Goal: Task Accomplishment & Management: Complete application form

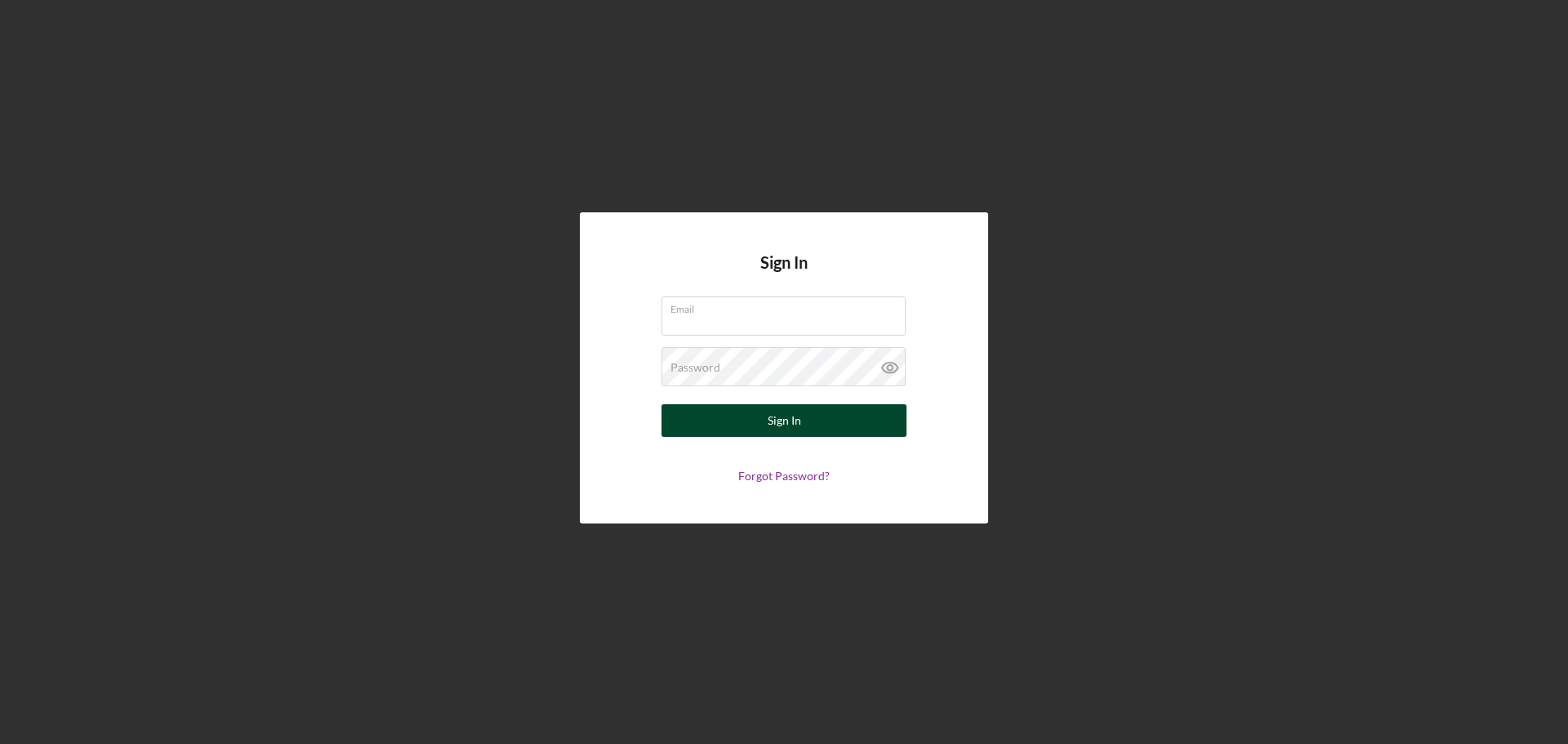
type input "[EMAIL_ADDRESS][DOMAIN_NAME]"
click at [671, 415] on button "Sign In" at bounding box center [784, 420] width 245 height 33
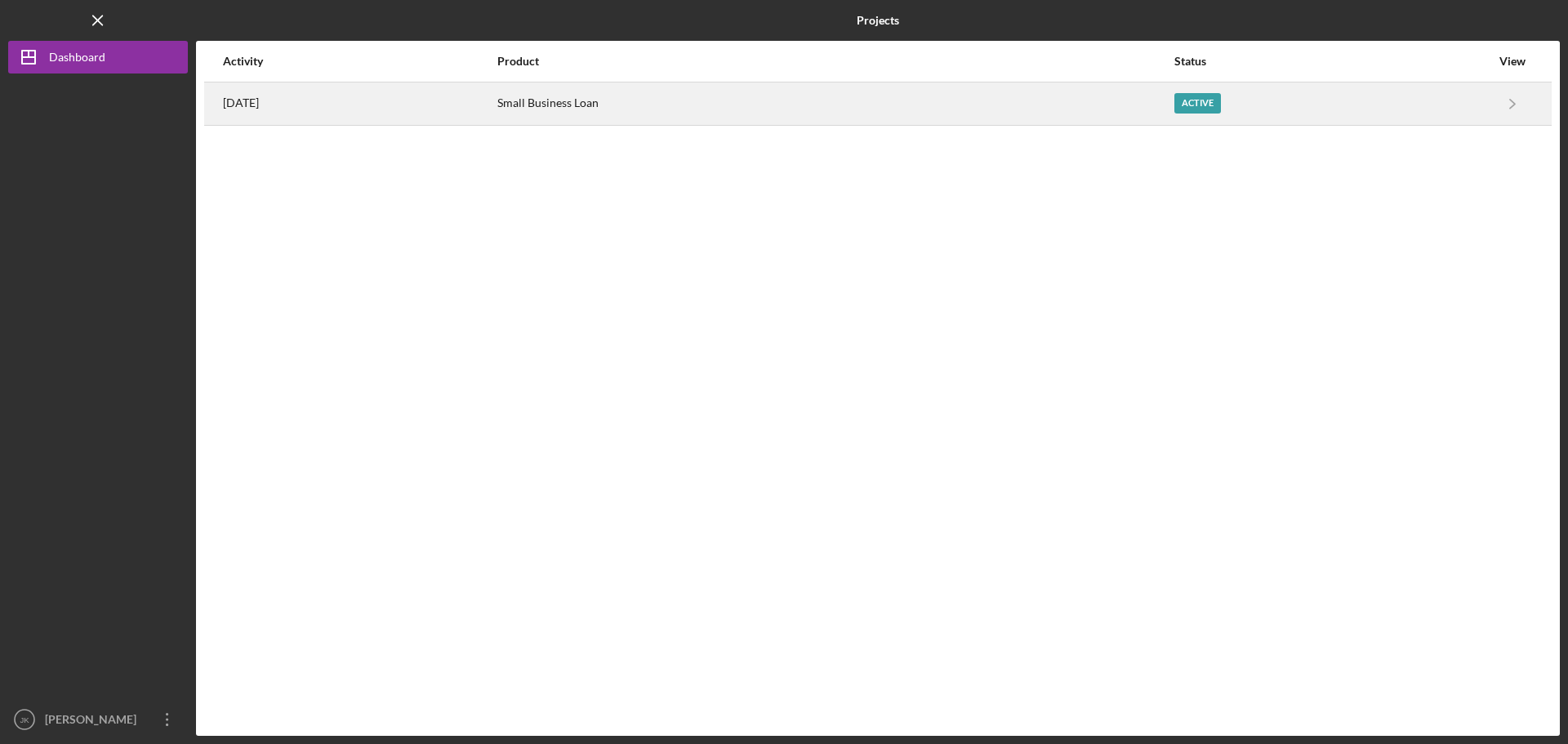
click at [1125, 100] on div "Small Business Loan" at bounding box center [835, 104] width 676 height 41
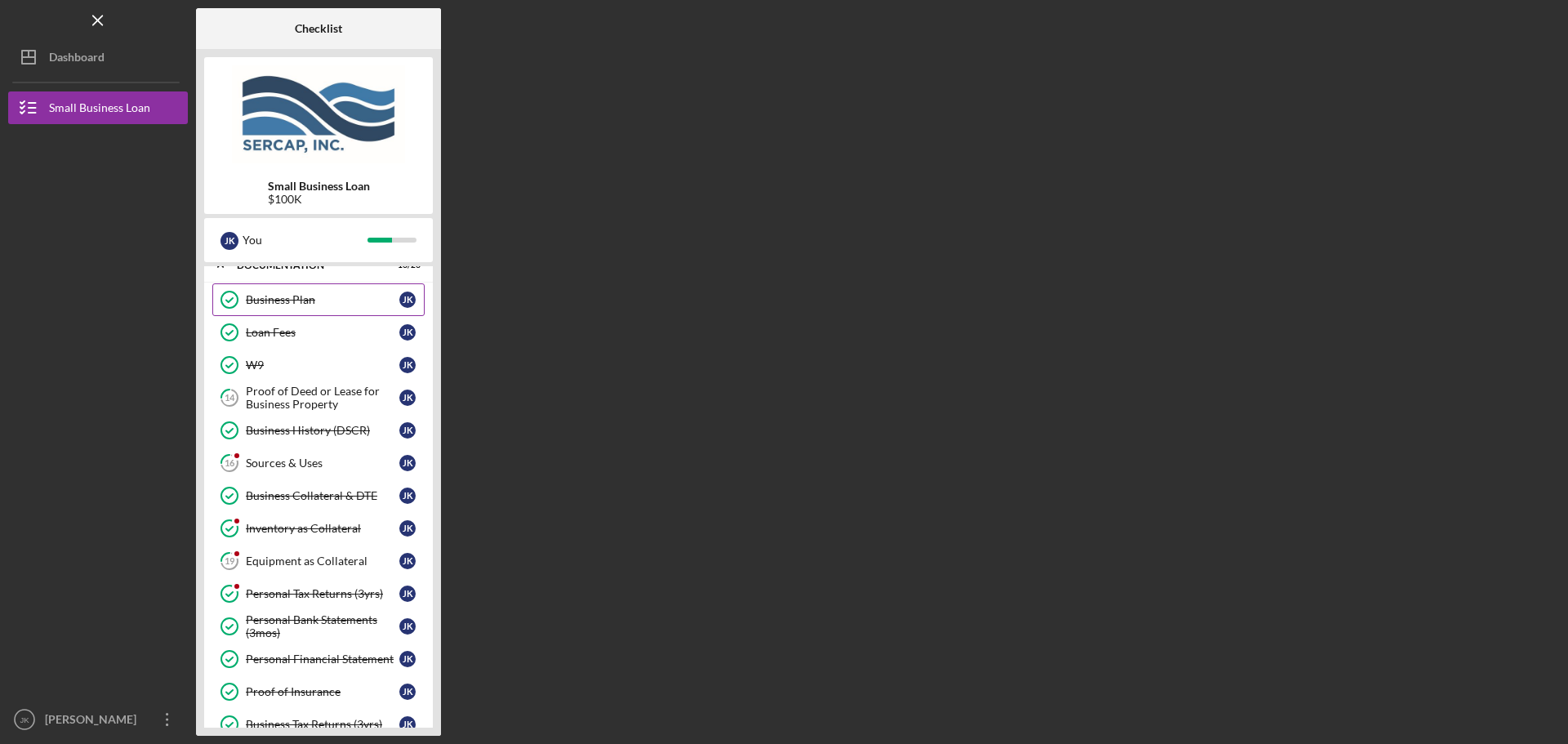
scroll to position [82, 0]
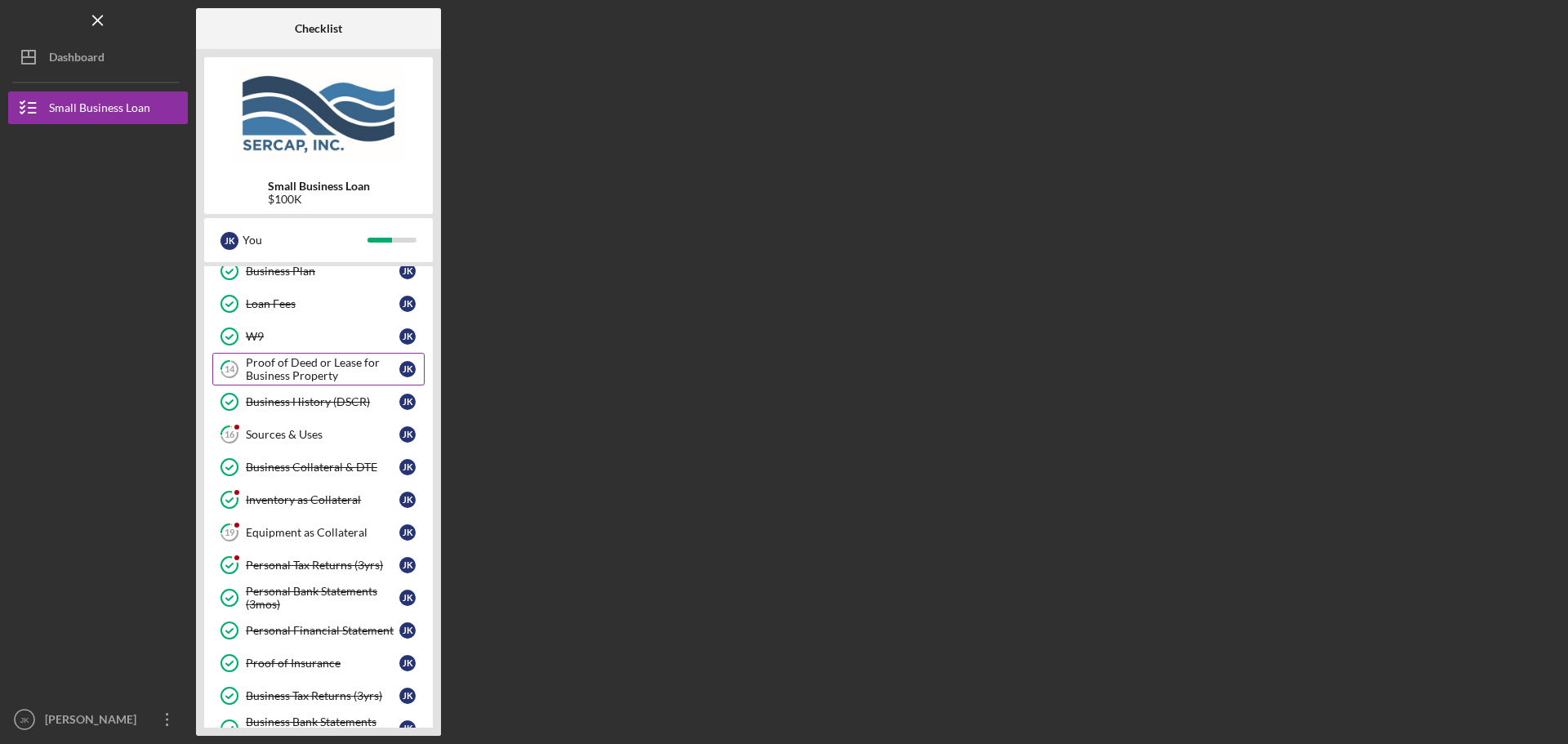
click at [334, 367] on div "Proof of Deed or Lease for Business Property" at bounding box center [322, 369] width 153 height 26
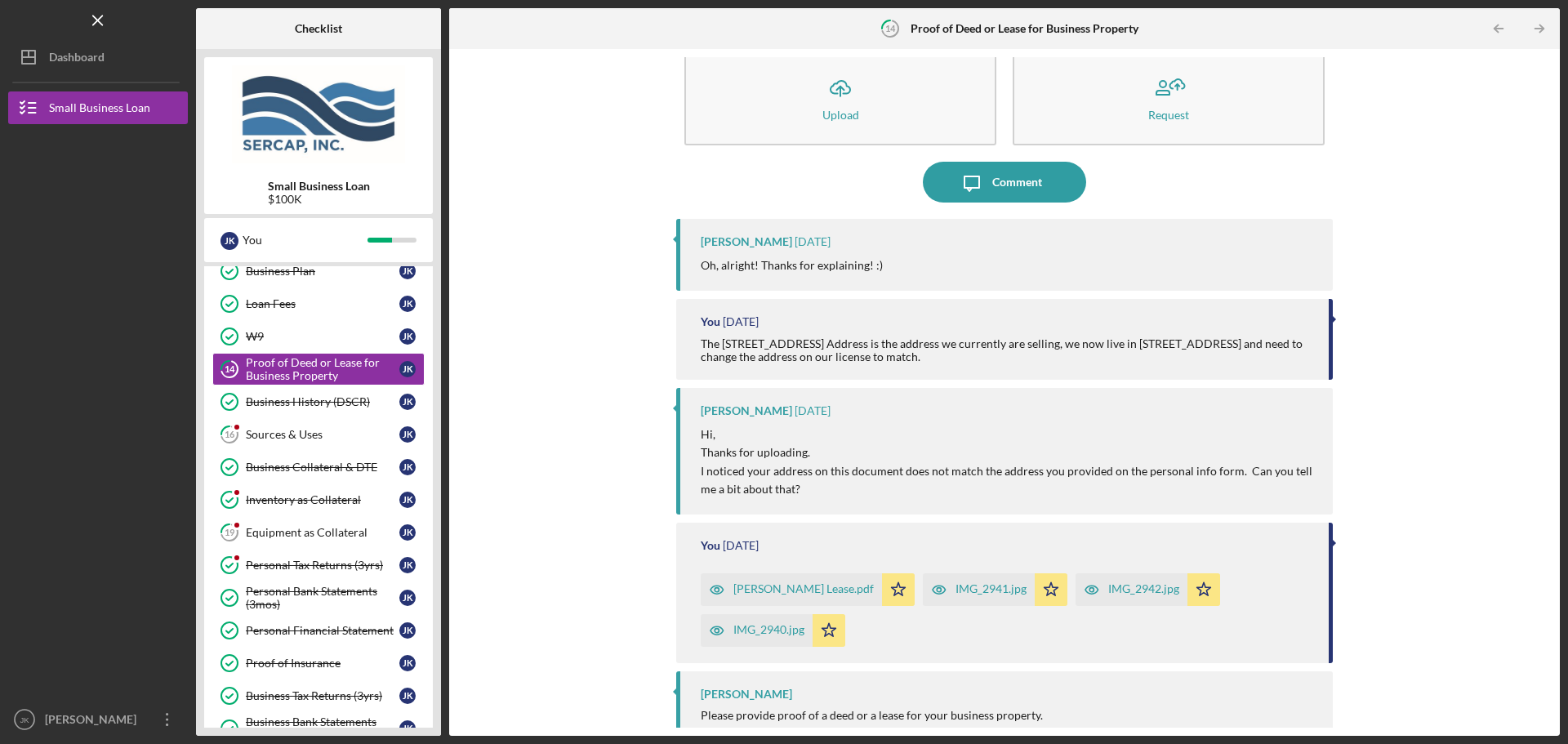
scroll to position [45, 0]
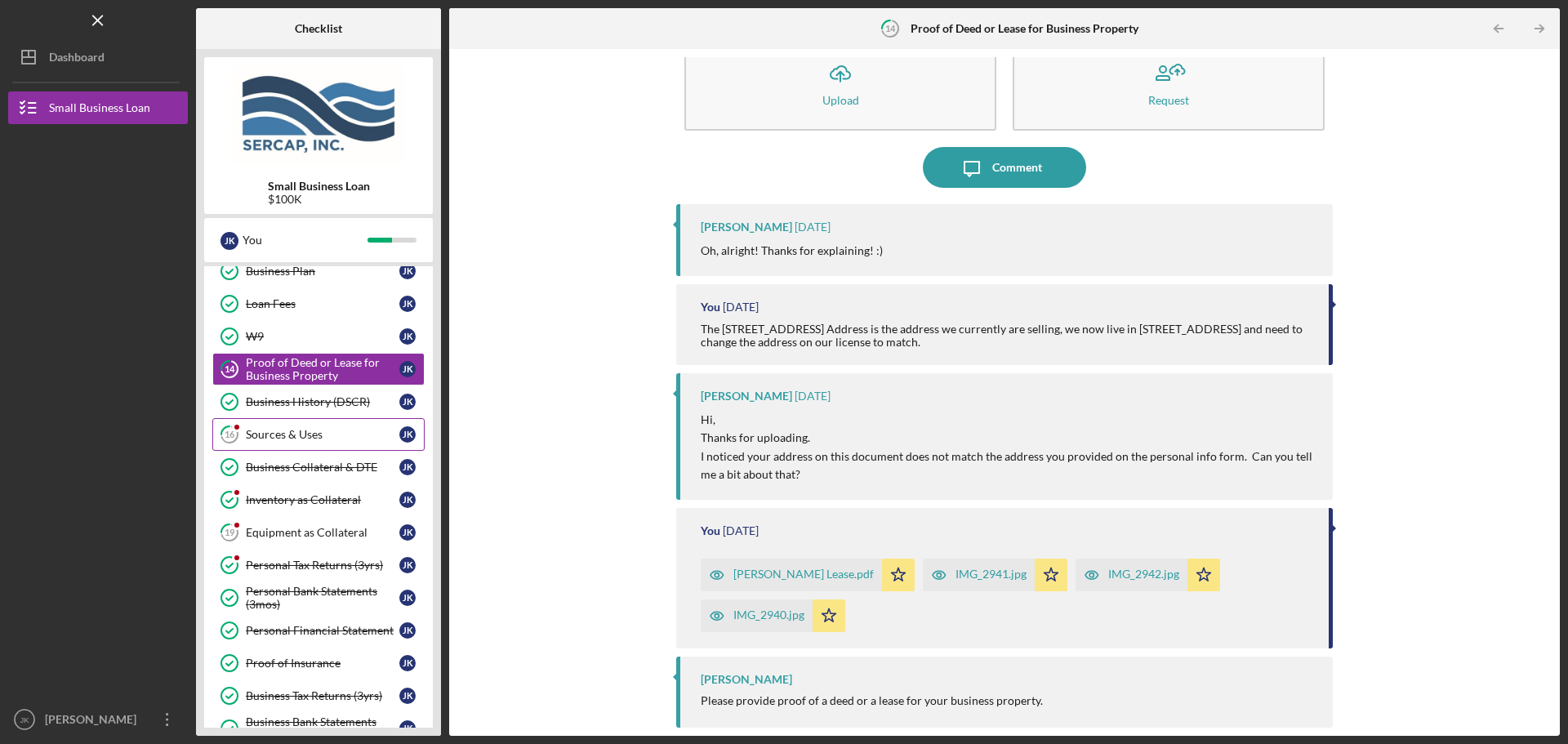
click at [328, 429] on div "Sources & Uses" at bounding box center [322, 435] width 153 height 13
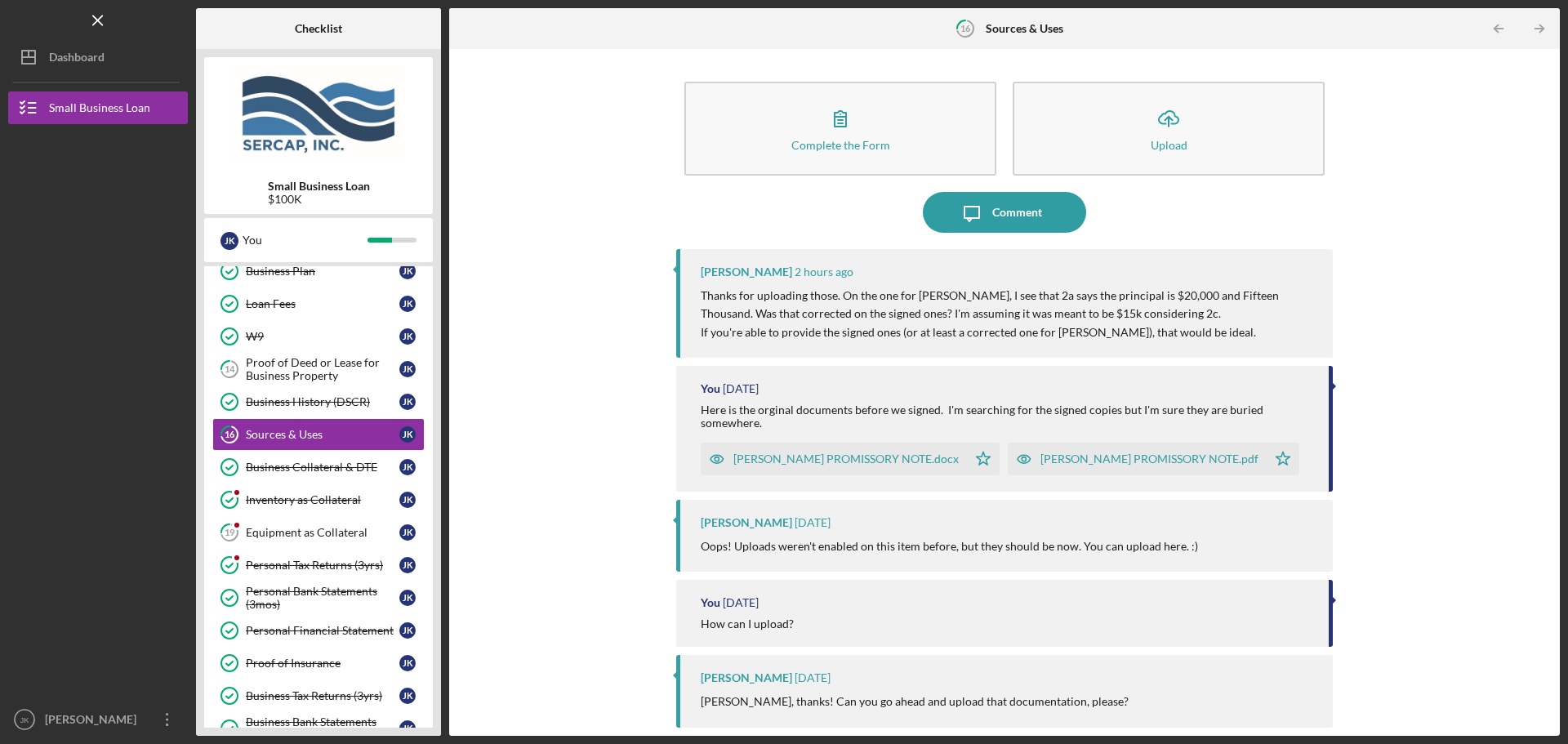
click at [1040, 455] on div "[PERSON_NAME] PROMISSORY NOTE.pdf" at bounding box center [1149, 459] width 218 height 13
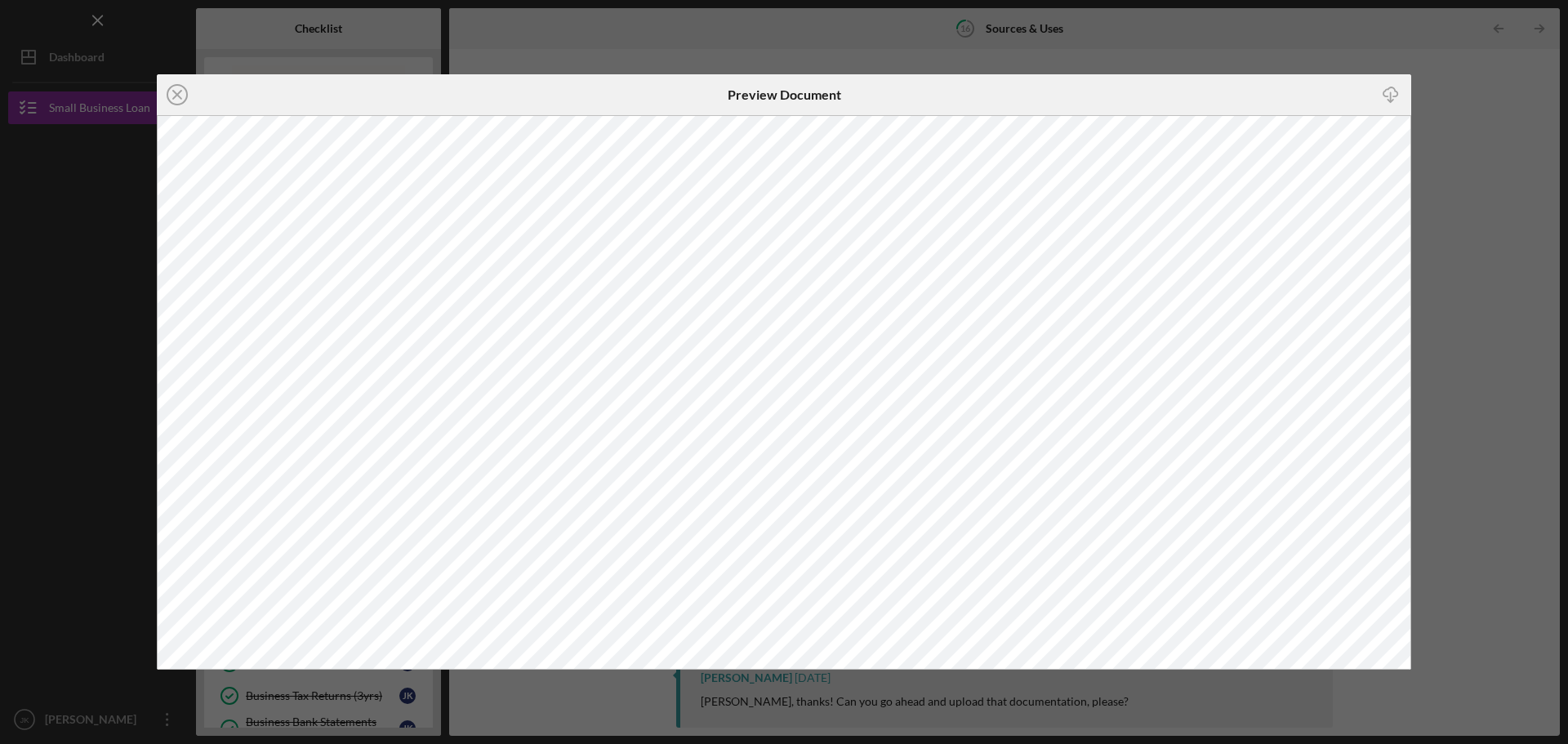
click at [1468, 254] on div "Icon/Close Preview Document Icon/Download" at bounding box center [784, 372] width 1568 height 744
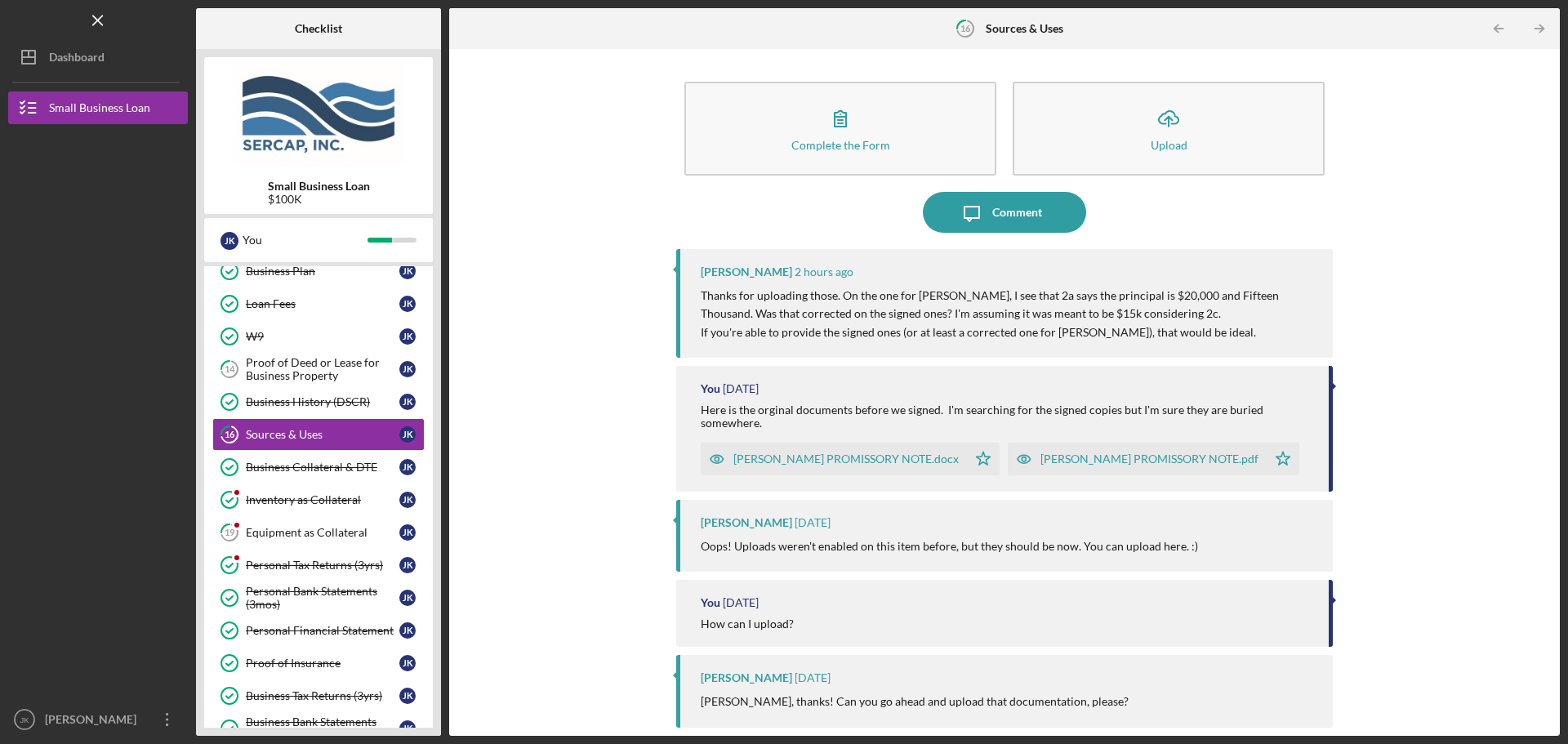
click at [1040, 452] on div "[PERSON_NAME] PROMISSORY NOTE.pdf" at bounding box center [1149, 459] width 218 height 13
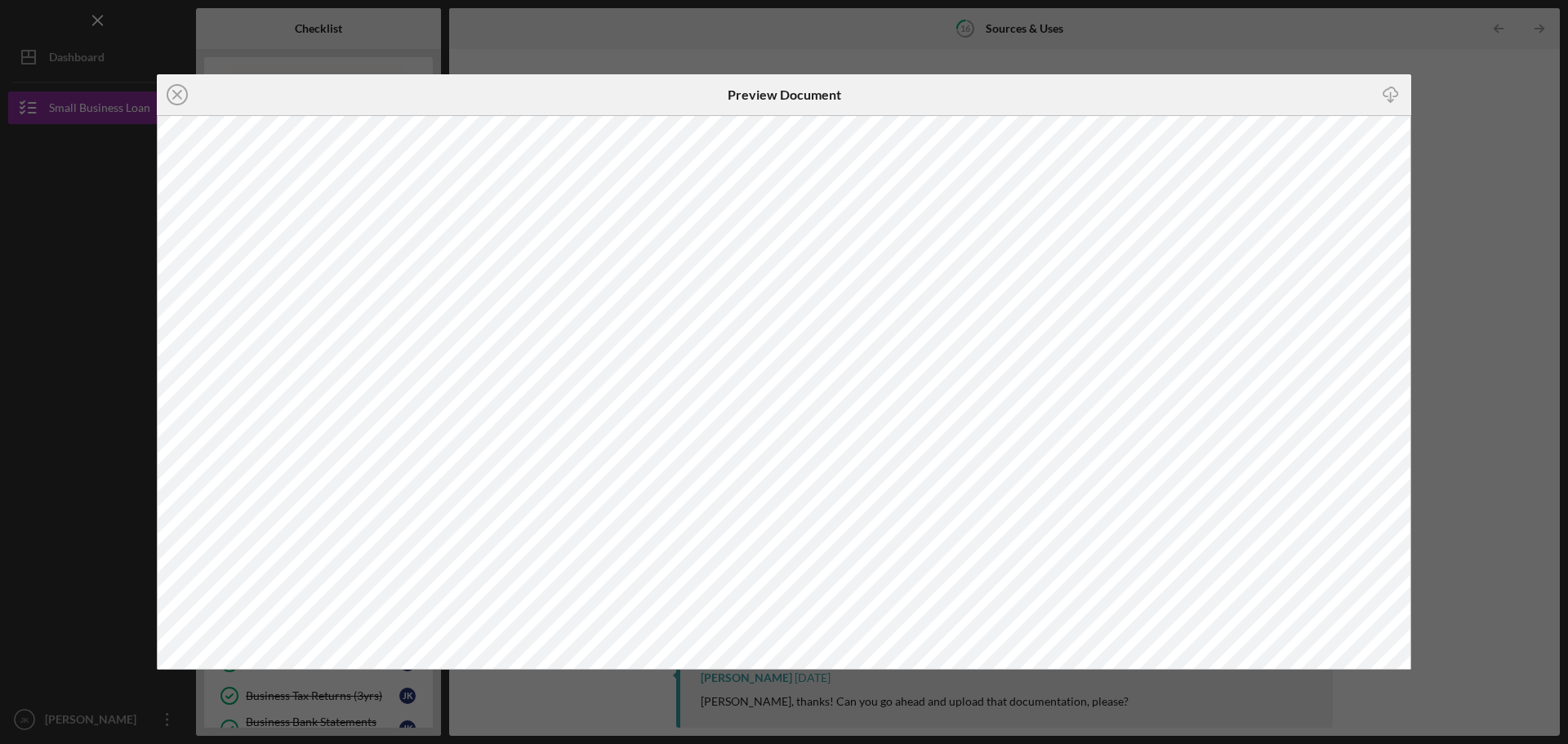
click at [1471, 227] on div "Icon/Close Preview Document Icon/Download" at bounding box center [784, 372] width 1568 height 744
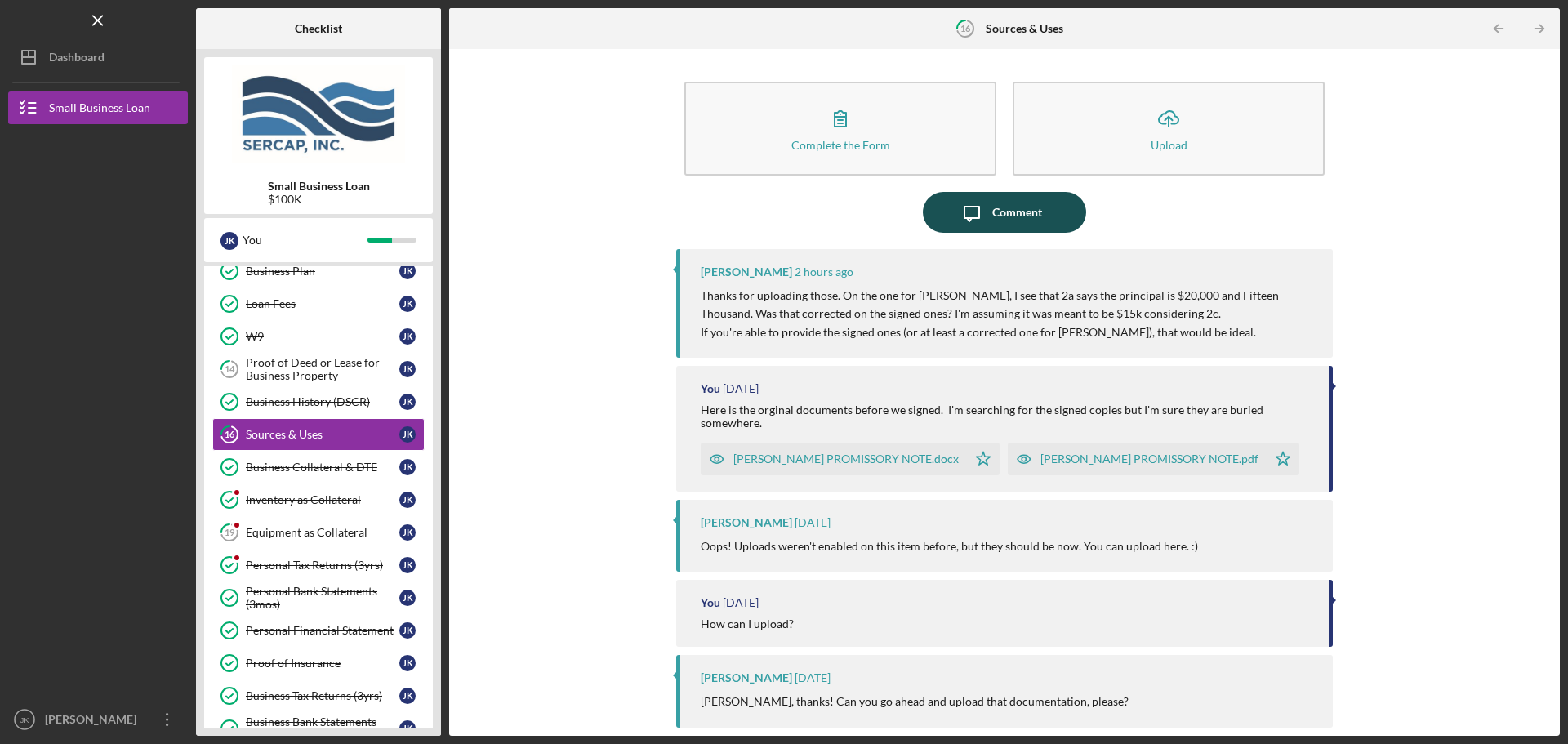
click at [988, 206] on icon "Icon/Message" at bounding box center [972, 213] width 41 height 41
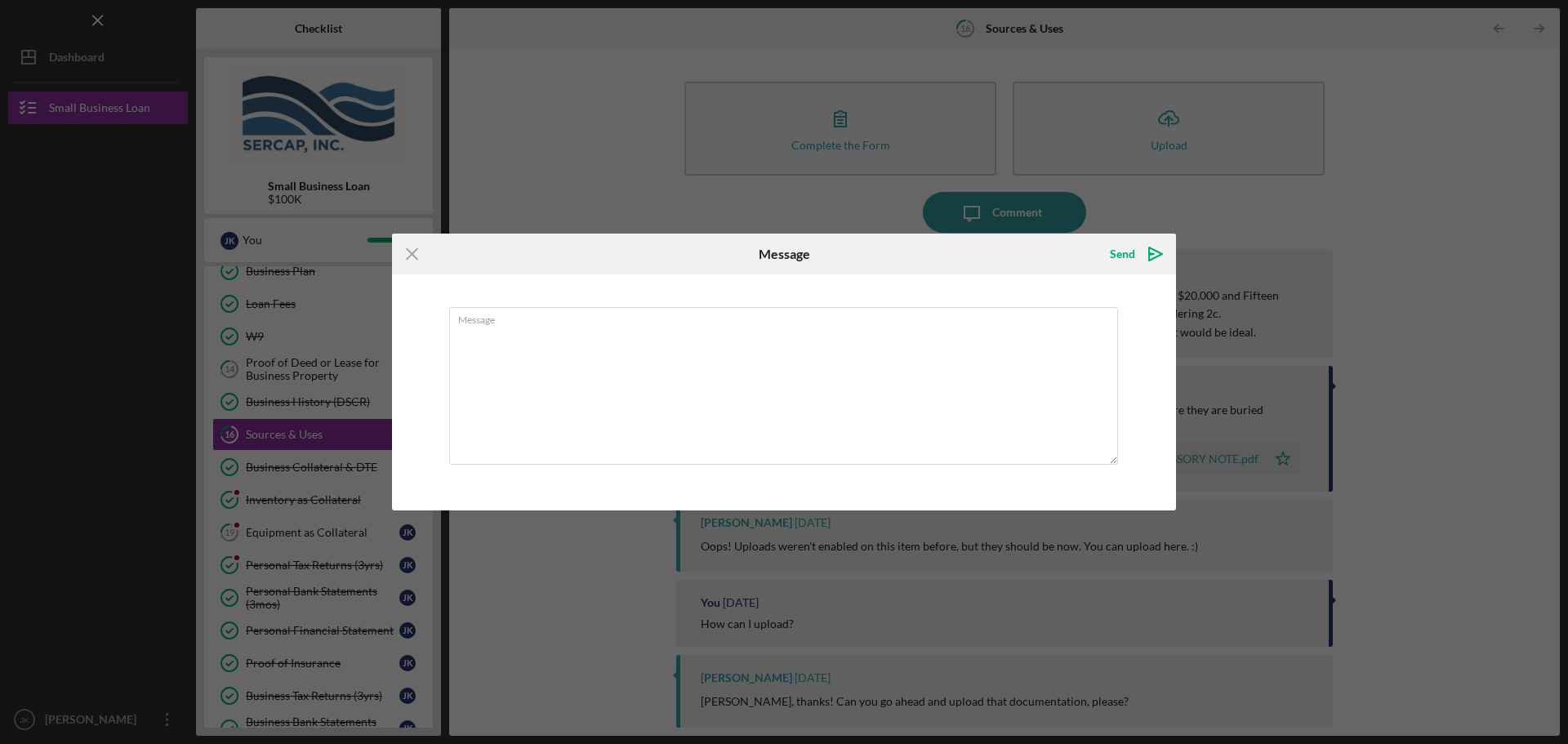
drag, startPoint x: 688, startPoint y: 165, endPoint x: 745, endPoint y: 193, distance: 63.5
click at [689, 166] on div "Icon/Menu Close Message Send Icon/icon-invite-send Message Cancel Send Icon/ico…" at bounding box center [784, 372] width 1568 height 744
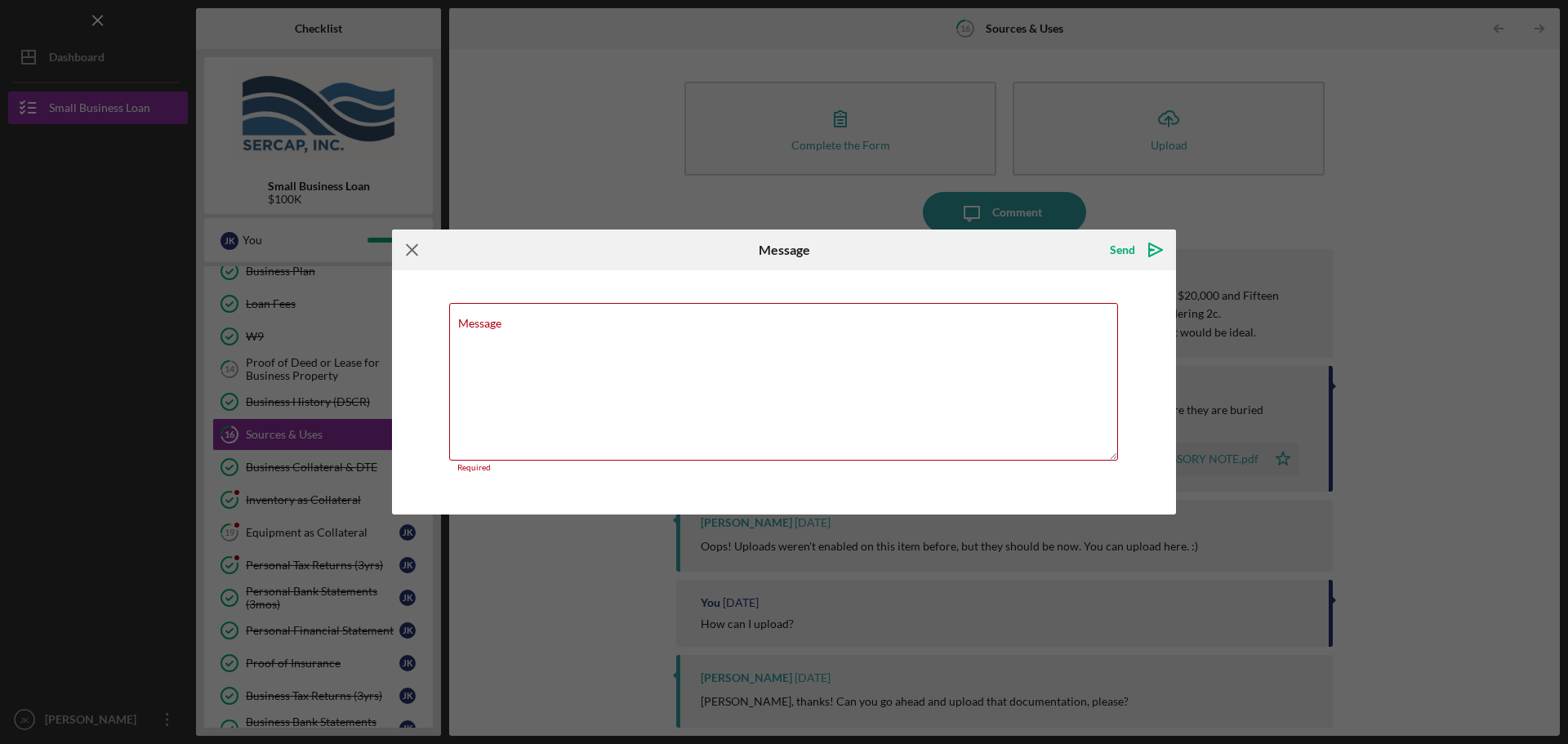
click at [405, 246] on icon "Icon/Menu Close" at bounding box center [412, 250] width 41 height 41
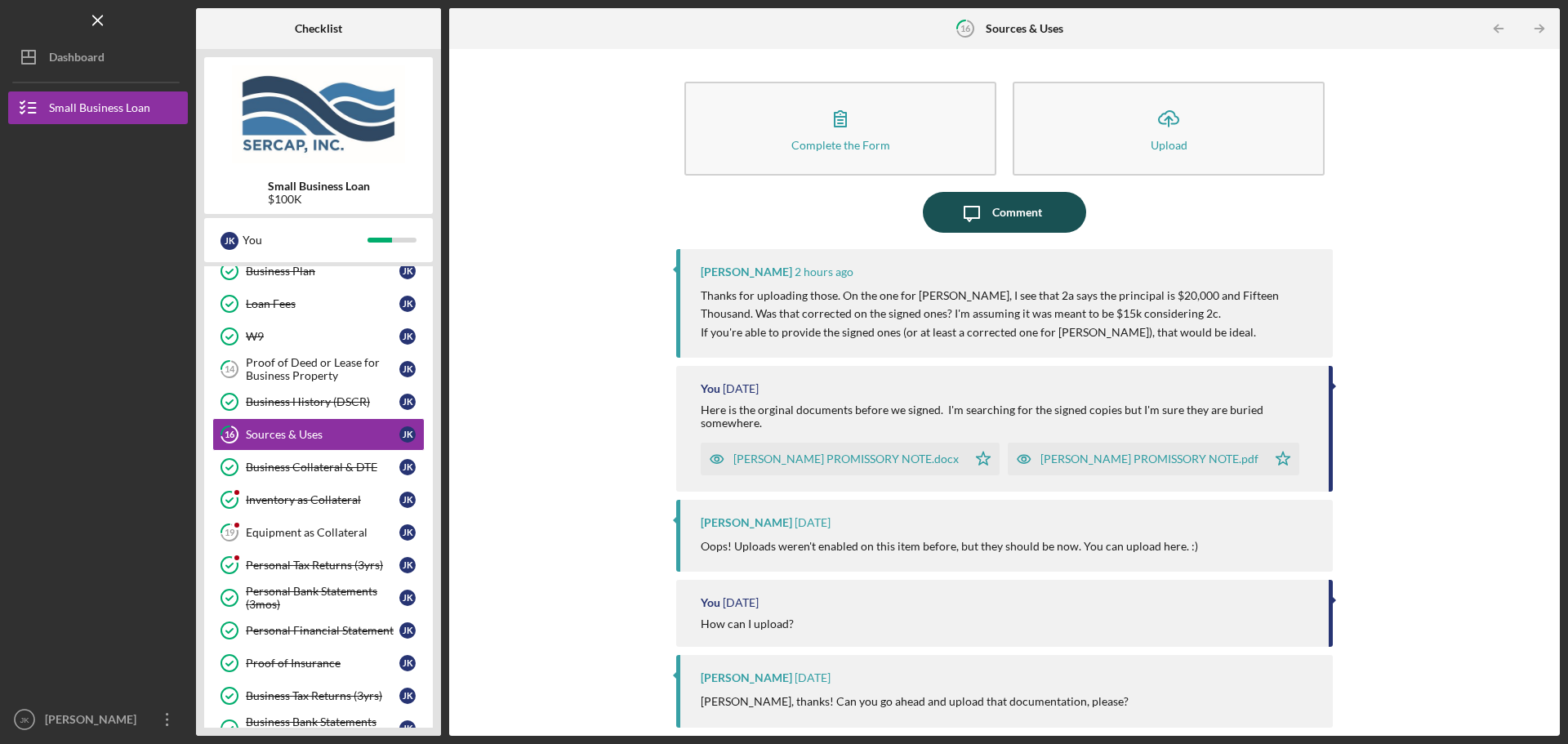
click at [1010, 213] on div "Comment" at bounding box center [1017, 213] width 50 height 41
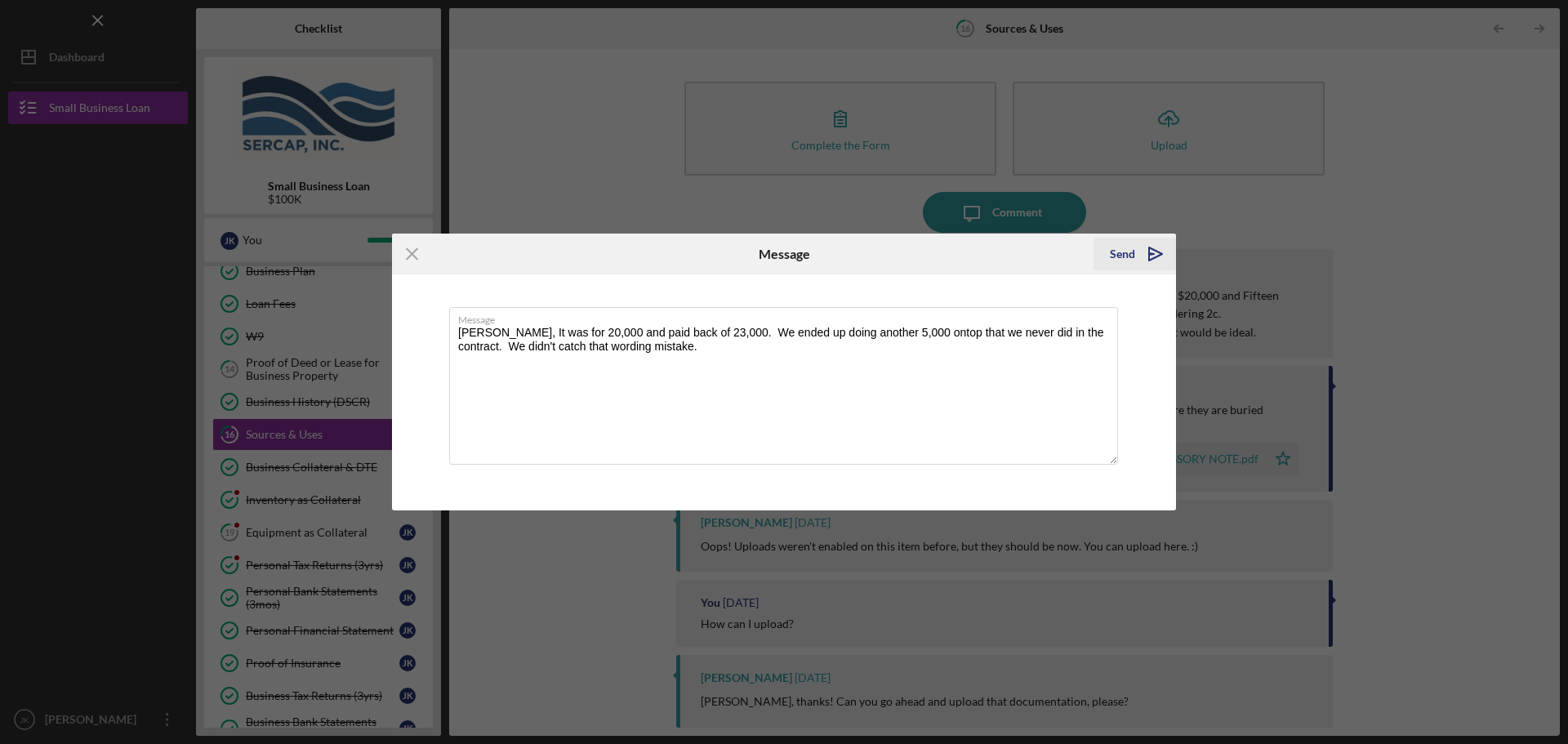
type textarea "[PERSON_NAME], It was for 20,000 and paid back of 23,000. We ended up doing ano…"
click at [1149, 259] on polygon "submit" at bounding box center [1156, 254] width 13 height 13
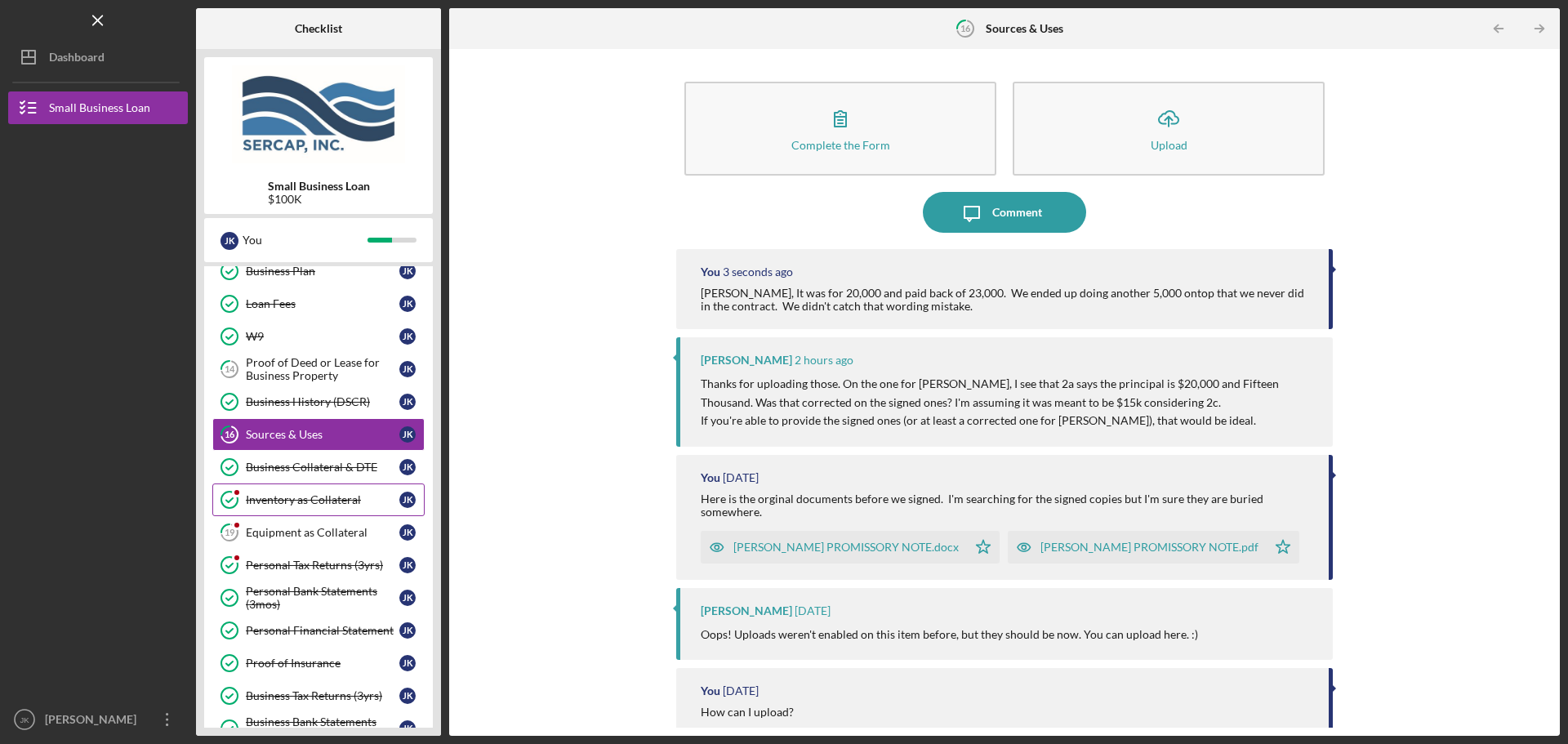
click at [319, 503] on div "Inventory as Collateral" at bounding box center [322, 500] width 153 height 13
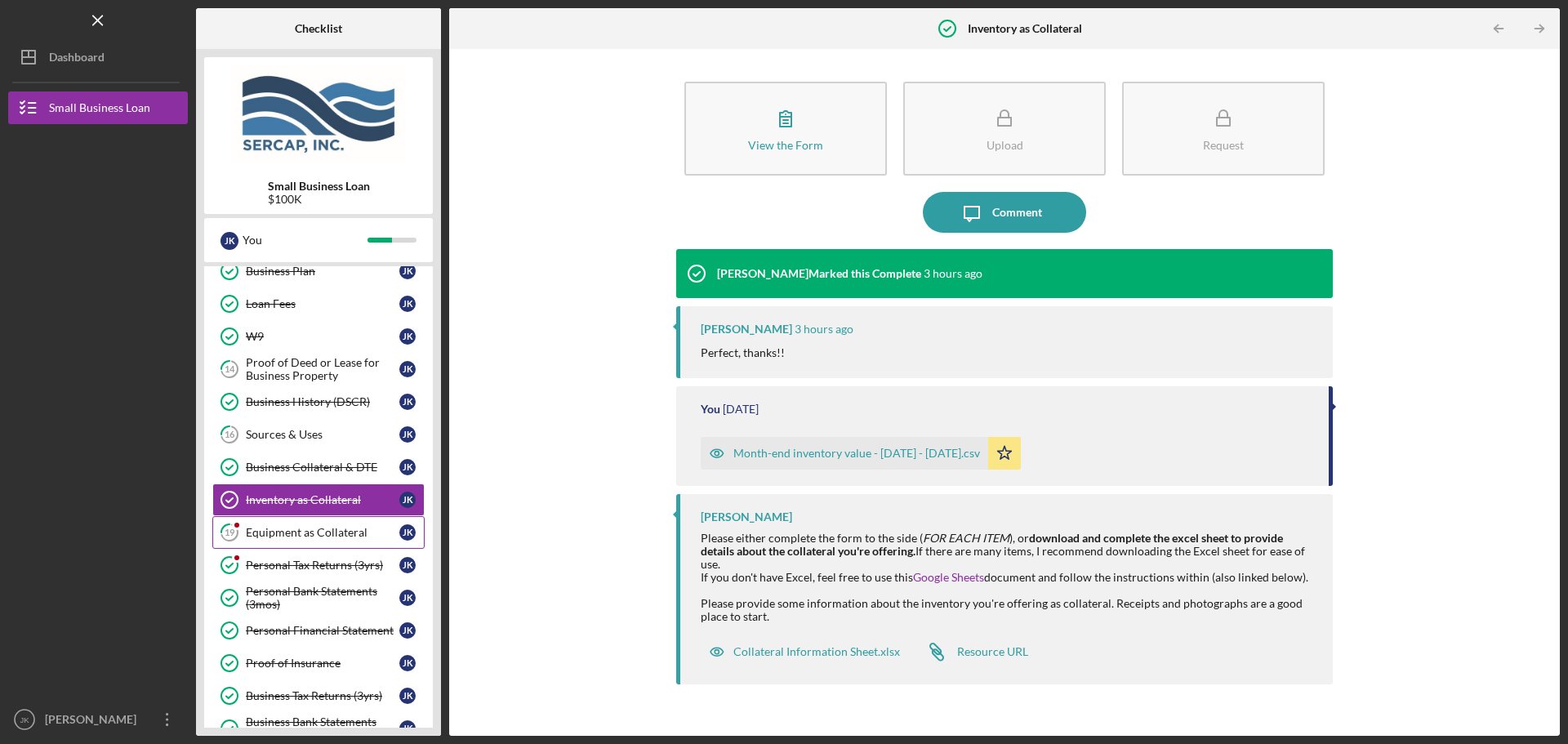
click at [348, 535] on div "Equipment as Collateral" at bounding box center [322, 532] width 153 height 13
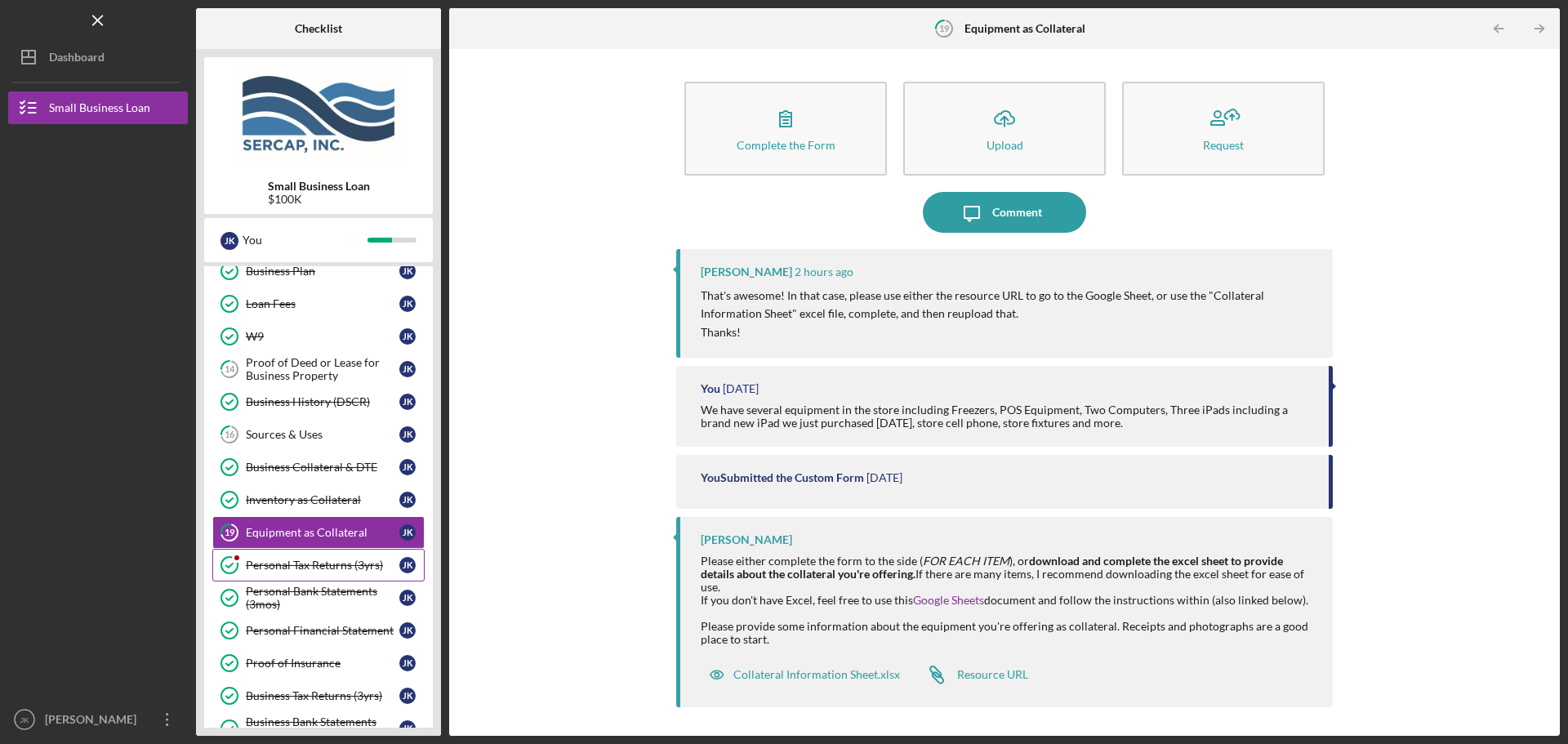
click at [335, 567] on div "Personal Tax Returns (3yrs)" at bounding box center [322, 565] width 153 height 13
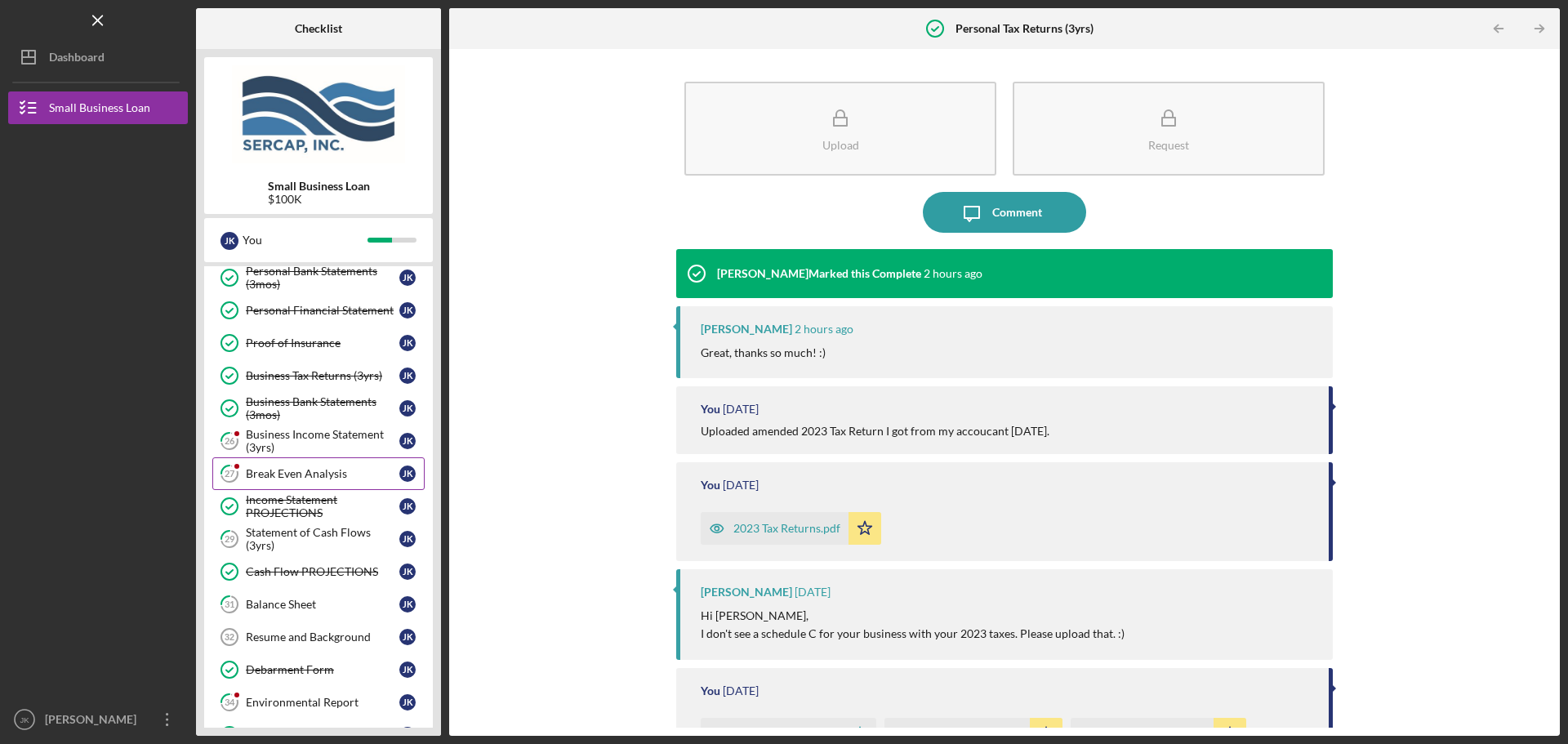
scroll to position [409, 0]
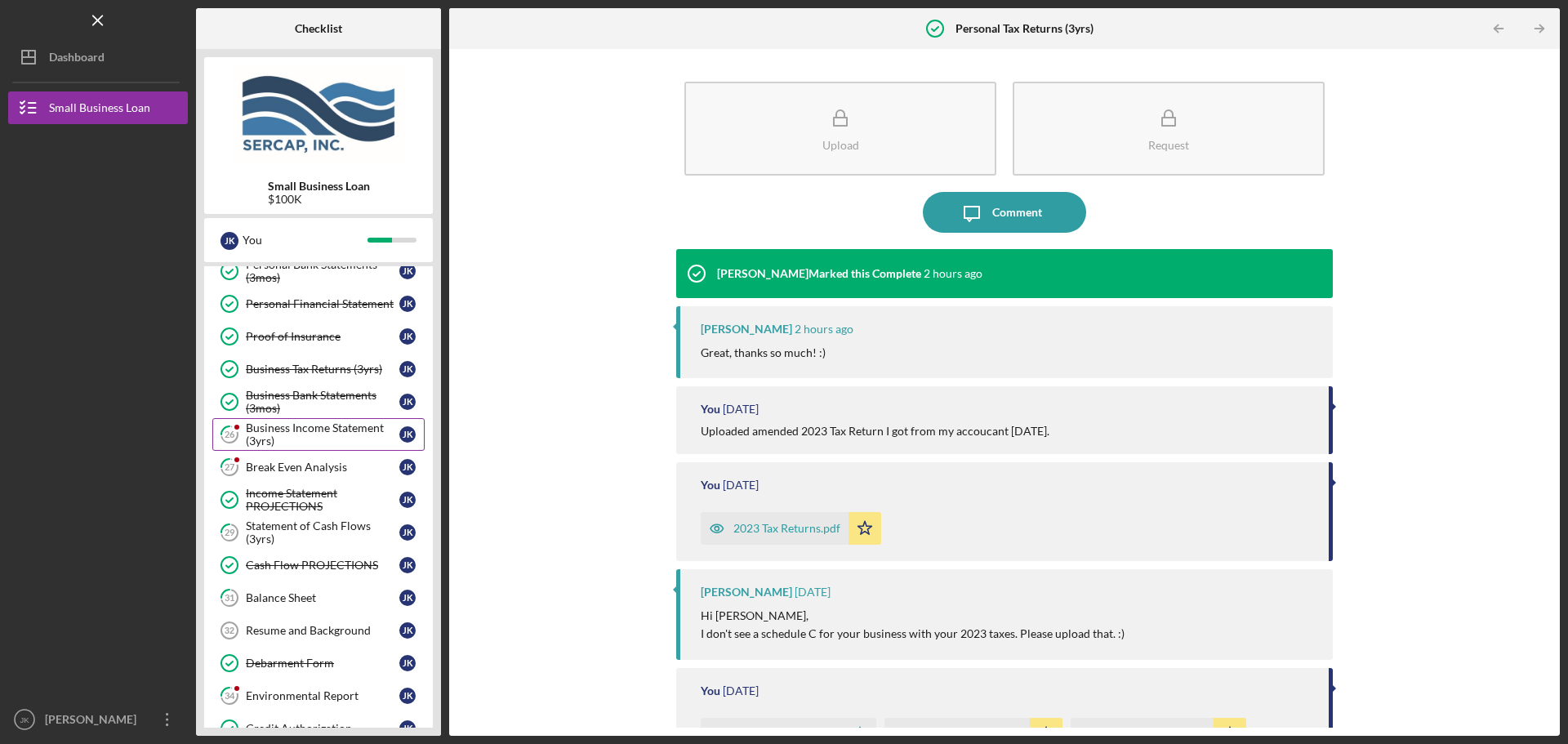
click at [326, 437] on div "Business Income Statement (3yrs)" at bounding box center [322, 435] width 153 height 26
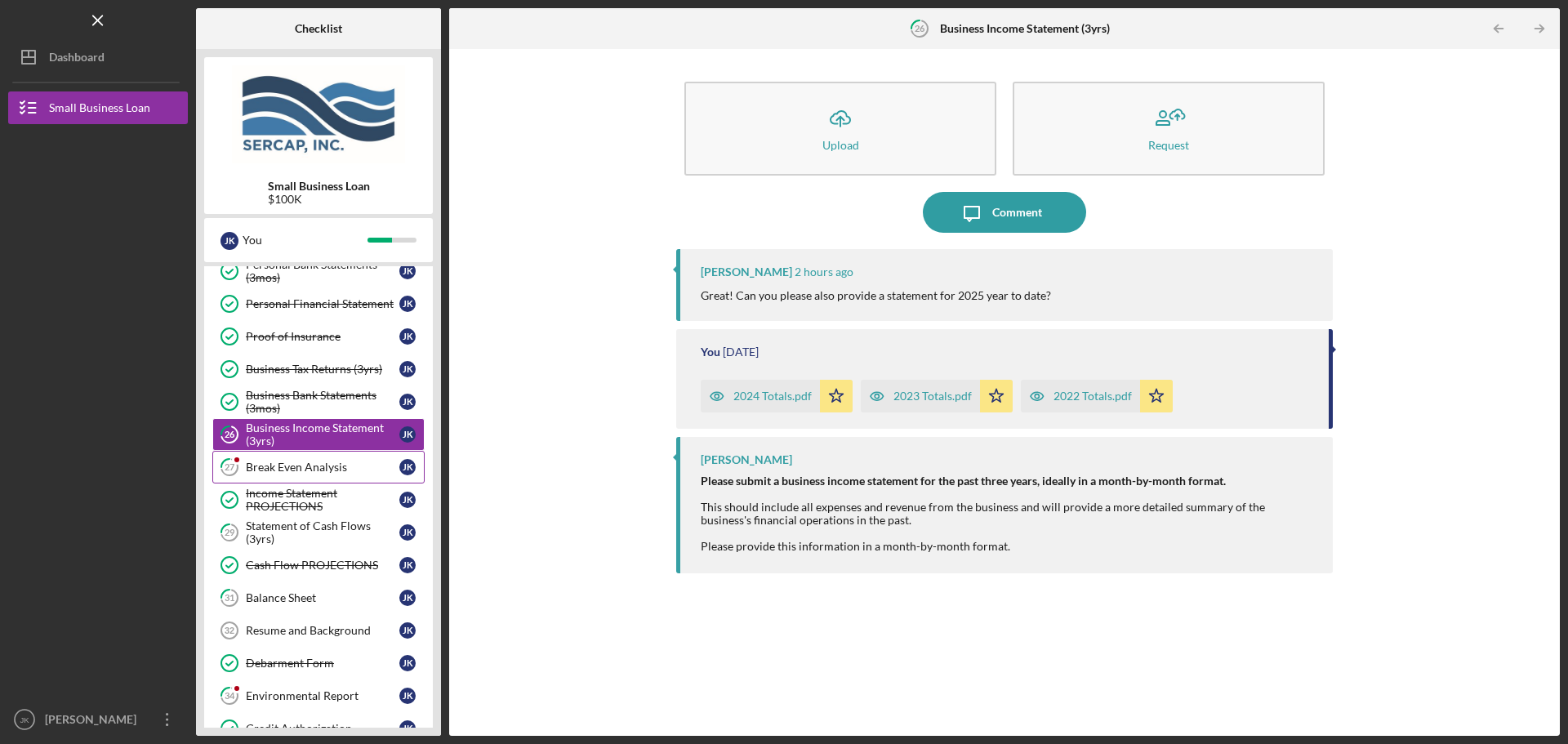
click at [307, 469] on div "Break Even Analysis" at bounding box center [322, 467] width 153 height 13
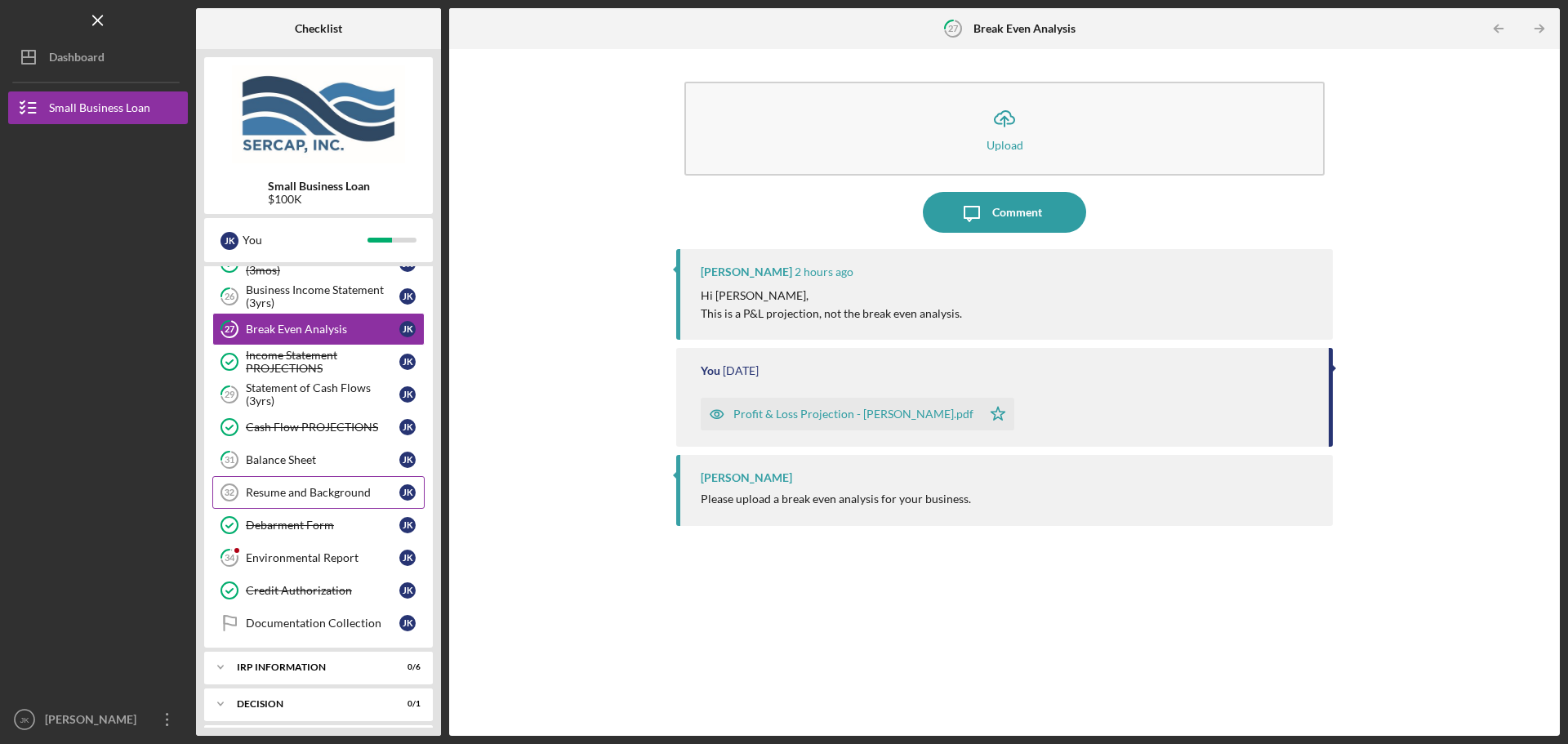
scroll to position [571, 0]
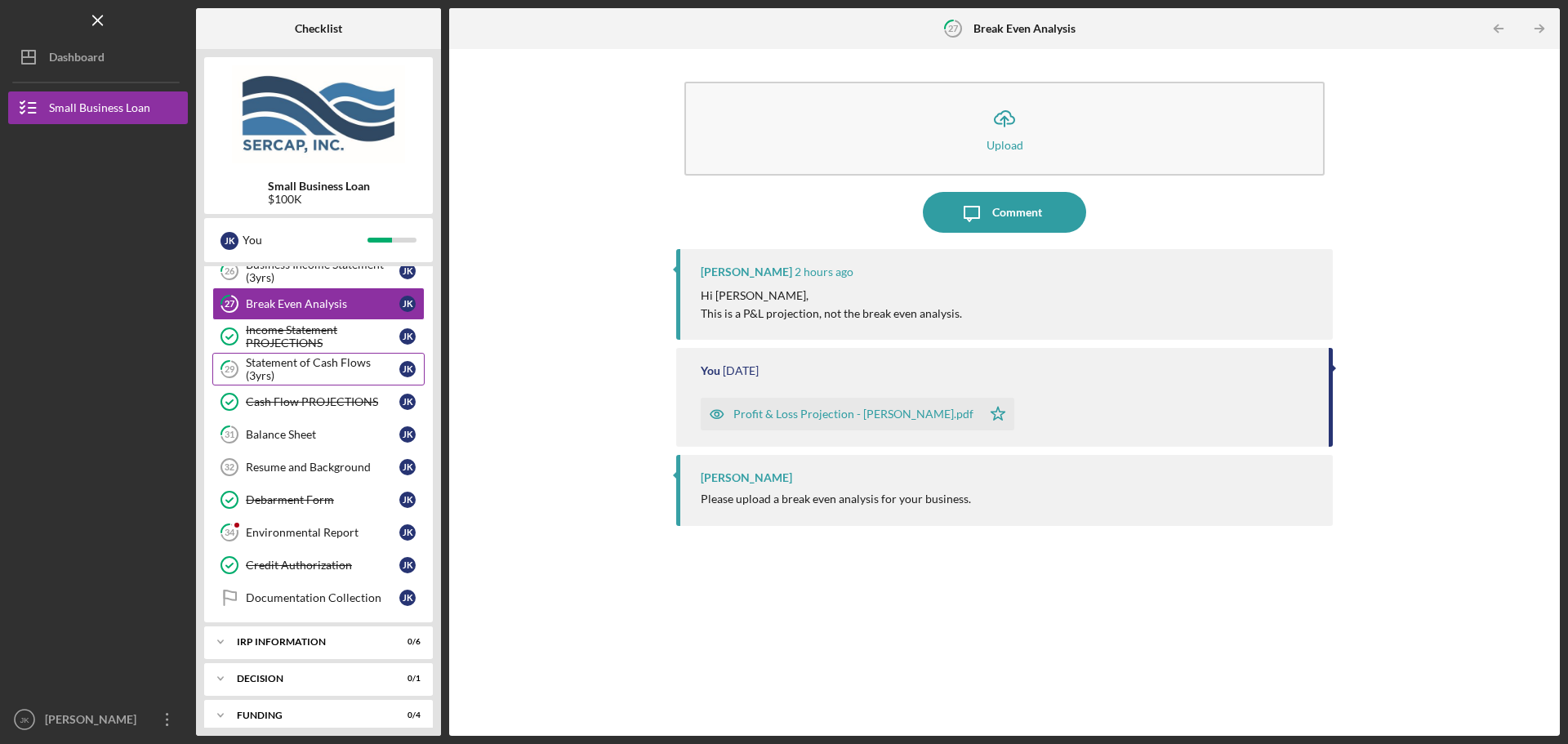
click at [348, 369] on div "Statement of Cash Flows (3yrs)" at bounding box center [322, 369] width 153 height 26
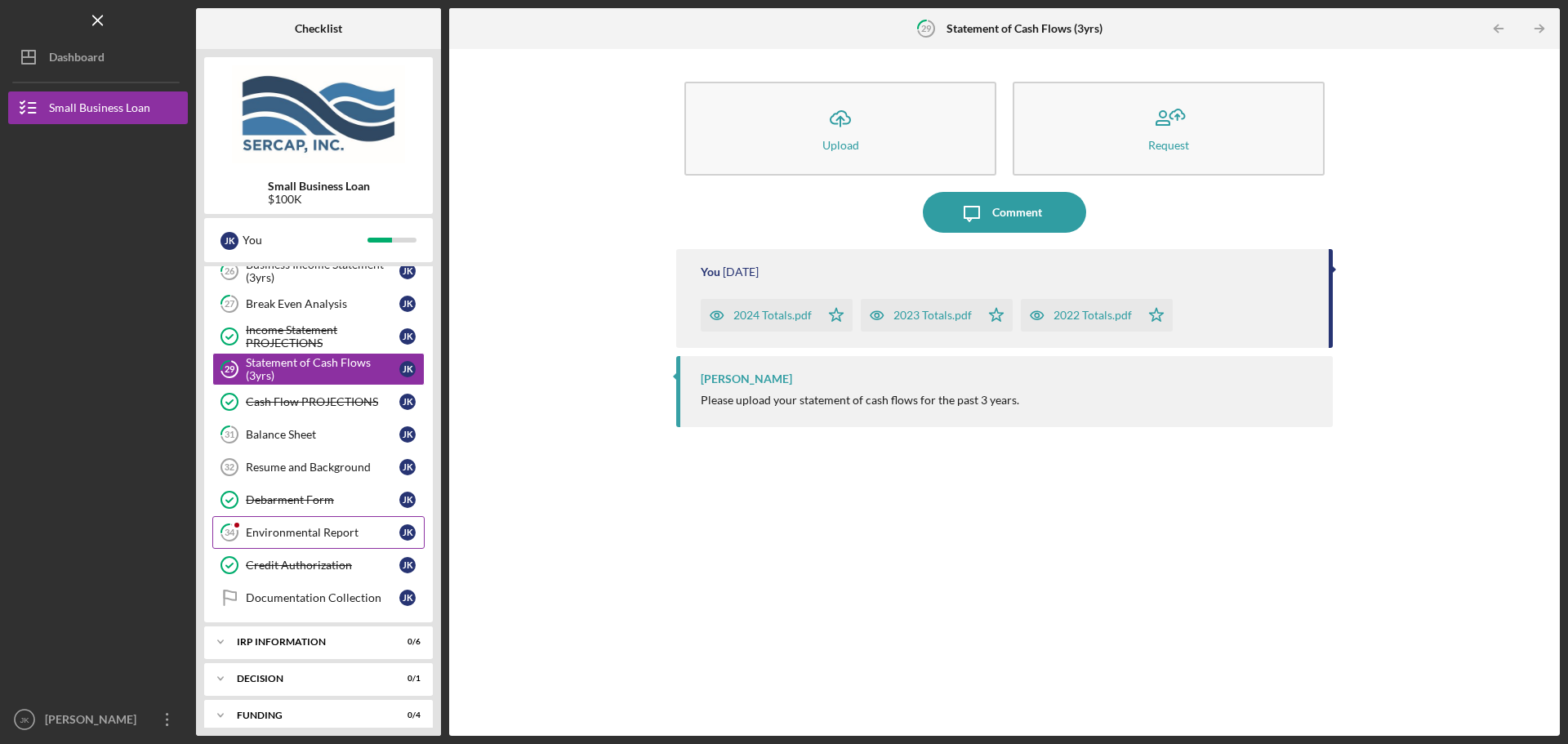
click at [336, 529] on div "Environmental Report" at bounding box center [322, 532] width 153 height 13
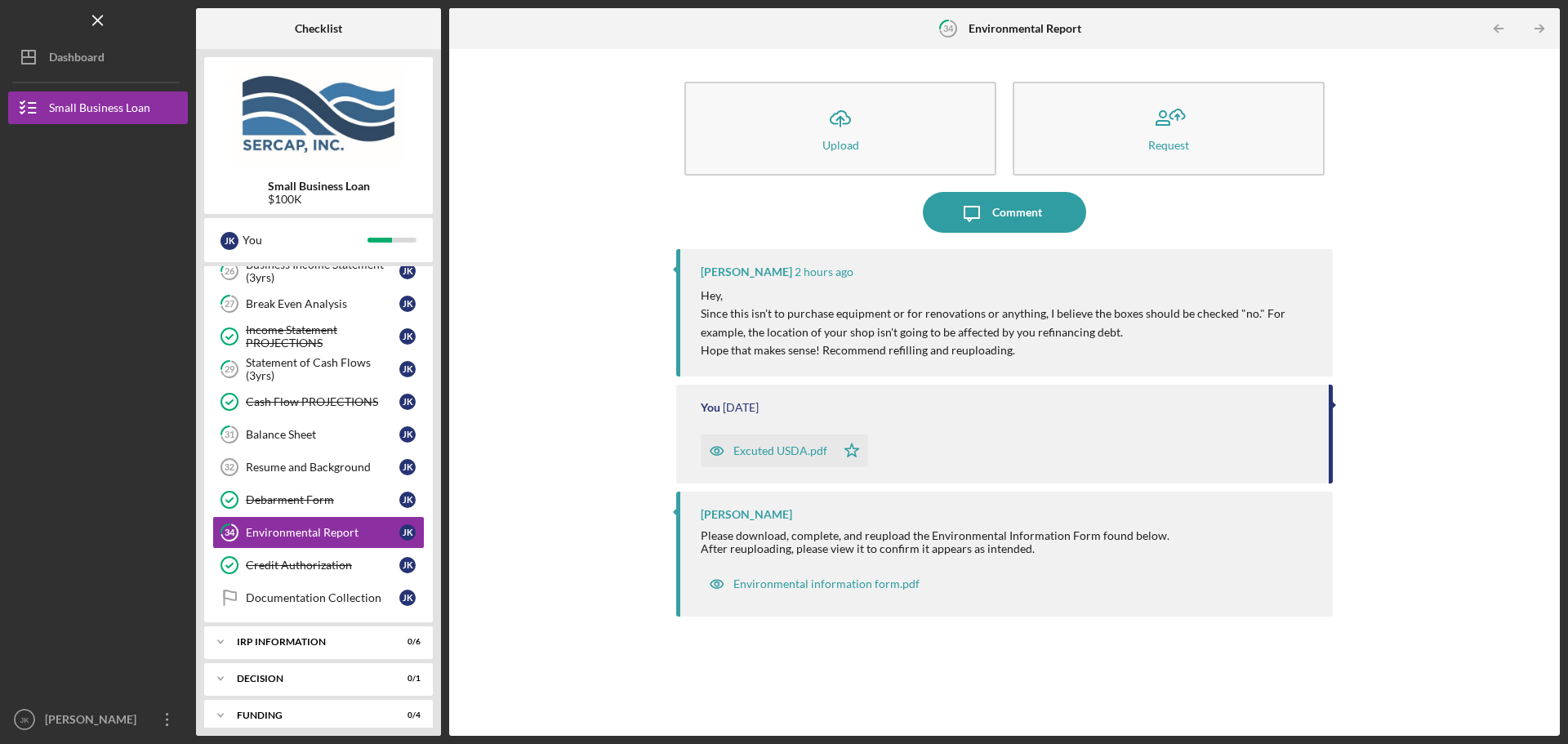
click at [783, 451] on div "Excuted USDA.pdf" at bounding box center [780, 450] width 94 height 13
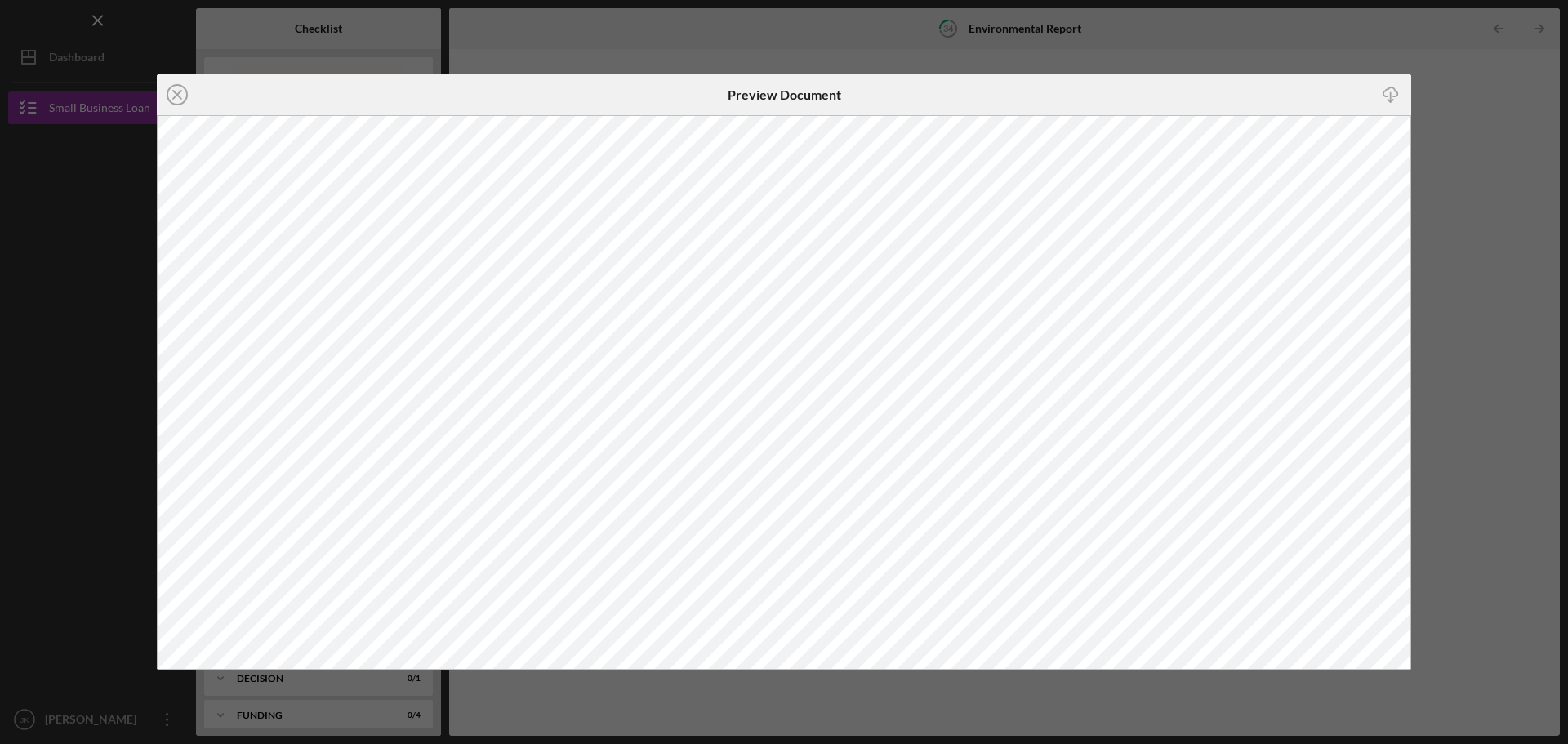
click at [1483, 212] on div "Icon/Close Preview Document Icon/Download" at bounding box center [784, 372] width 1568 height 744
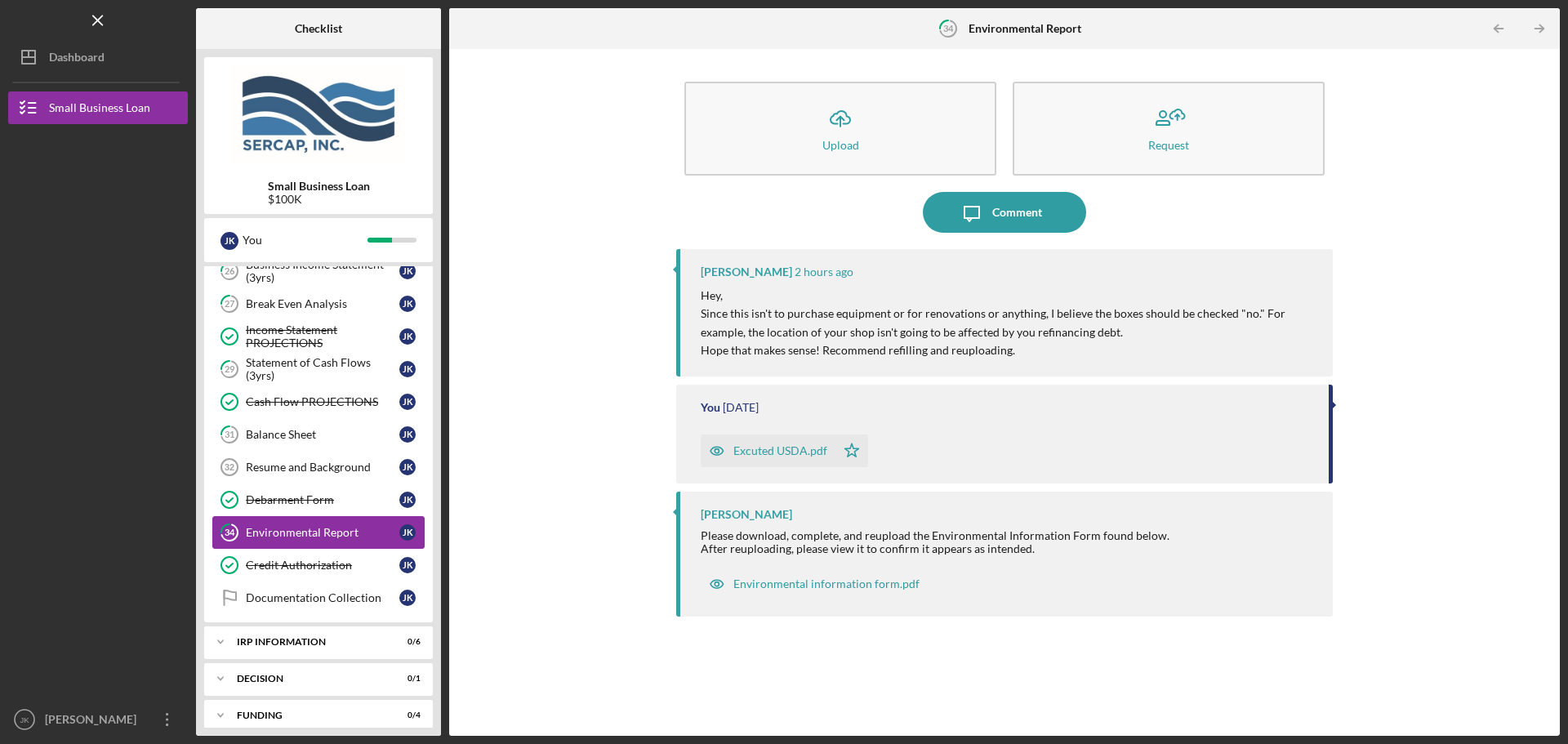
scroll to position [621, 0]
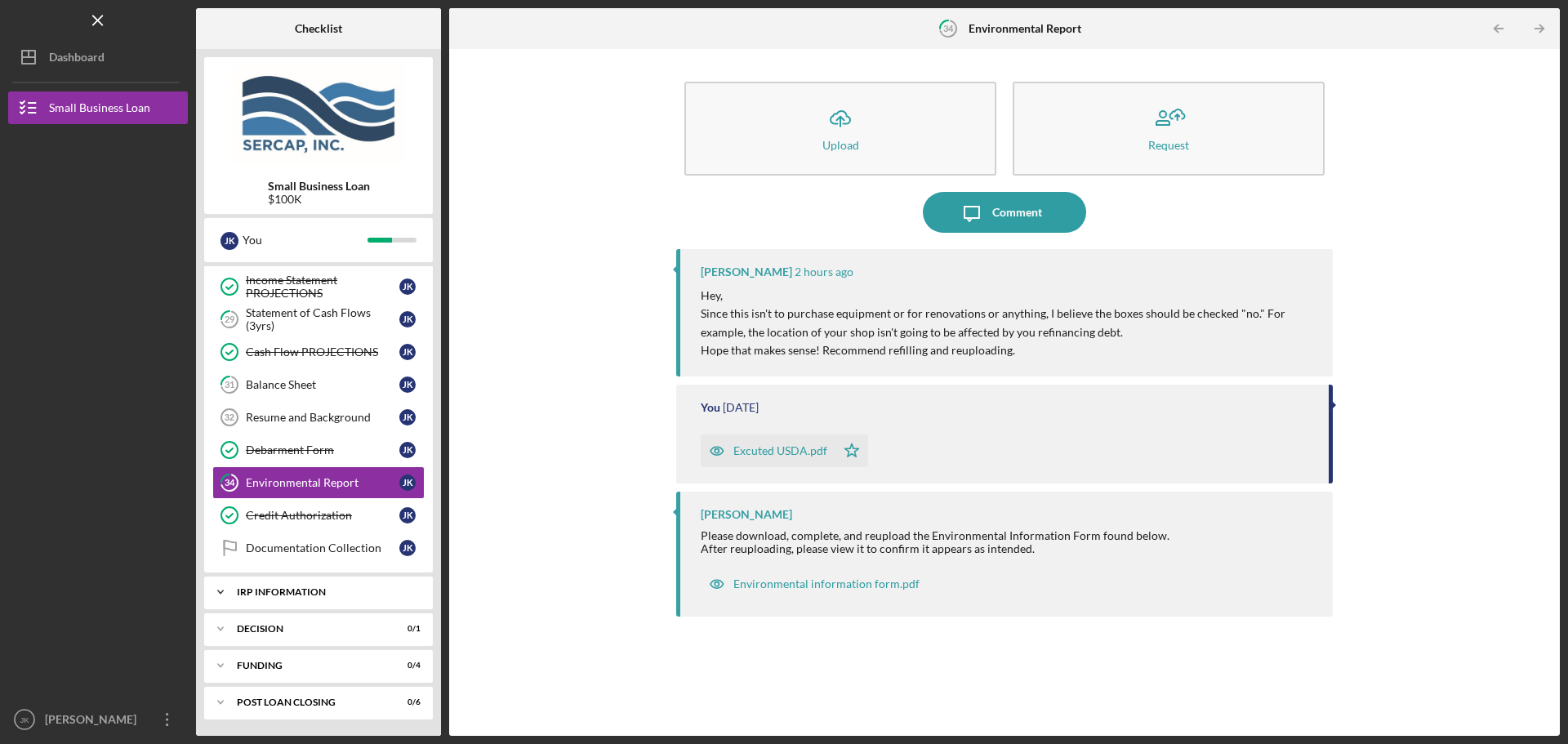
click at [321, 590] on div "IRP Information" at bounding box center [324, 592] width 176 height 10
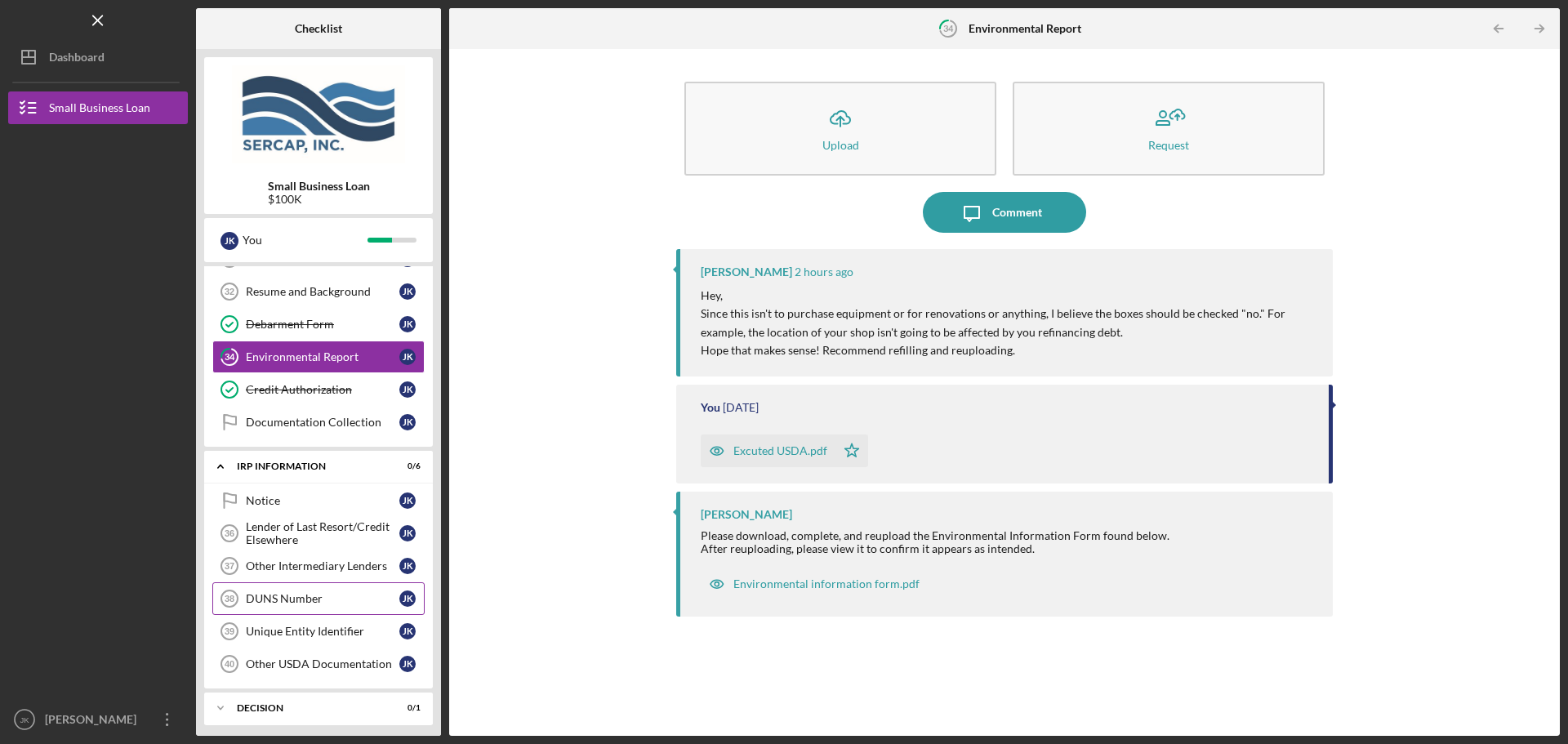
scroll to position [785, 0]
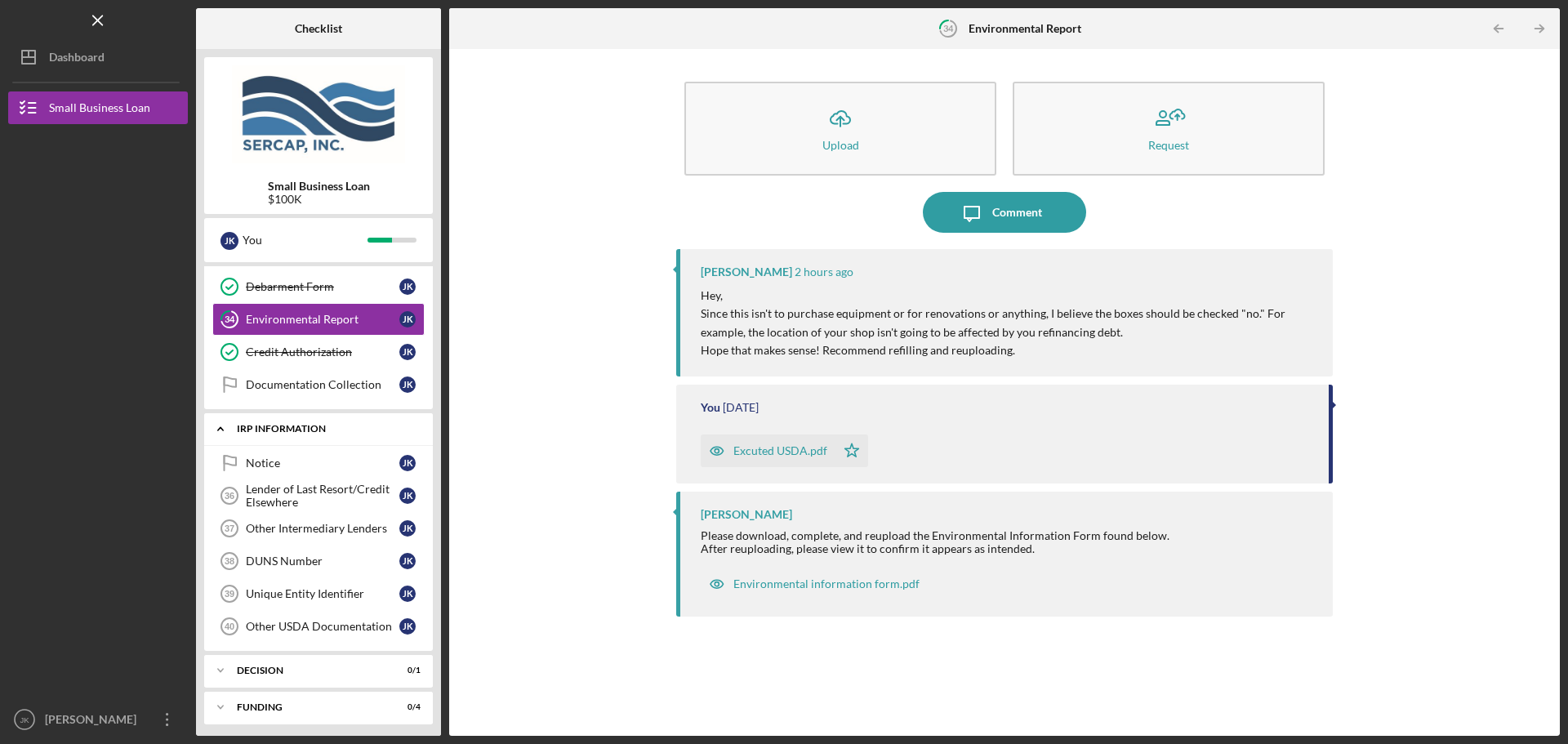
click at [328, 429] on div "IRP Information" at bounding box center [324, 428] width 176 height 10
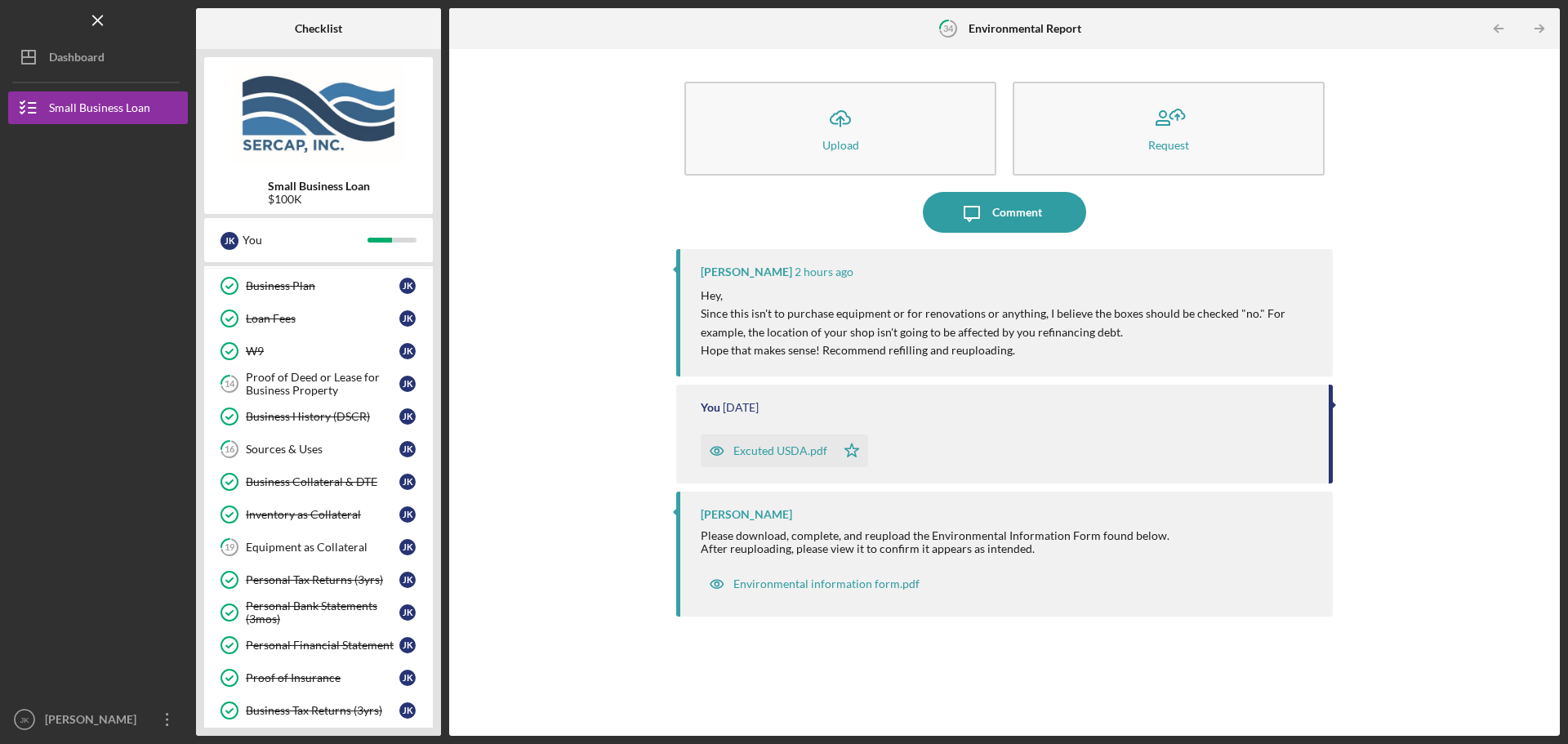
scroll to position [0, 0]
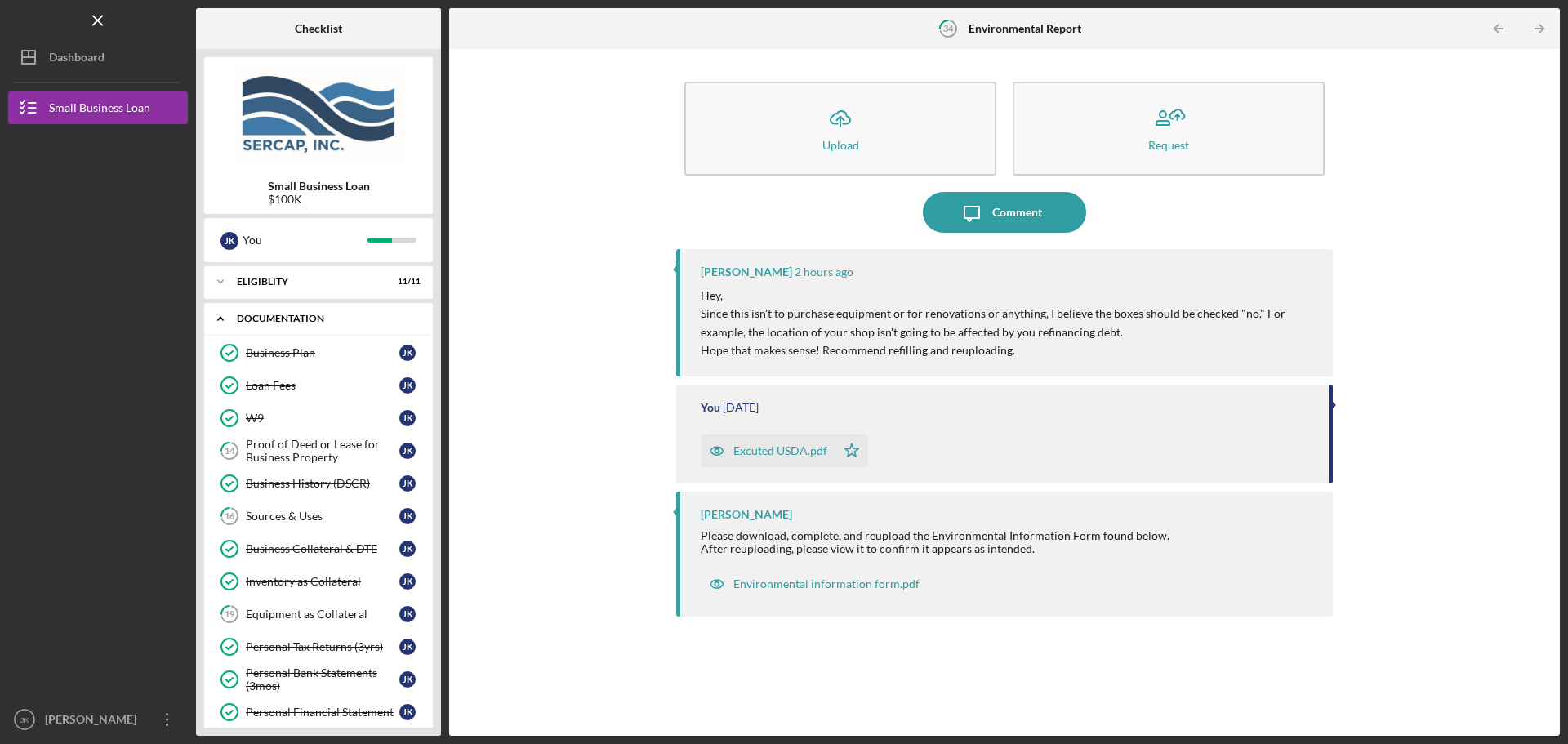
click at [324, 318] on div "Documentation" at bounding box center [324, 319] width 176 height 10
